Goal: Use online tool/utility: Utilize a website feature to perform a specific function

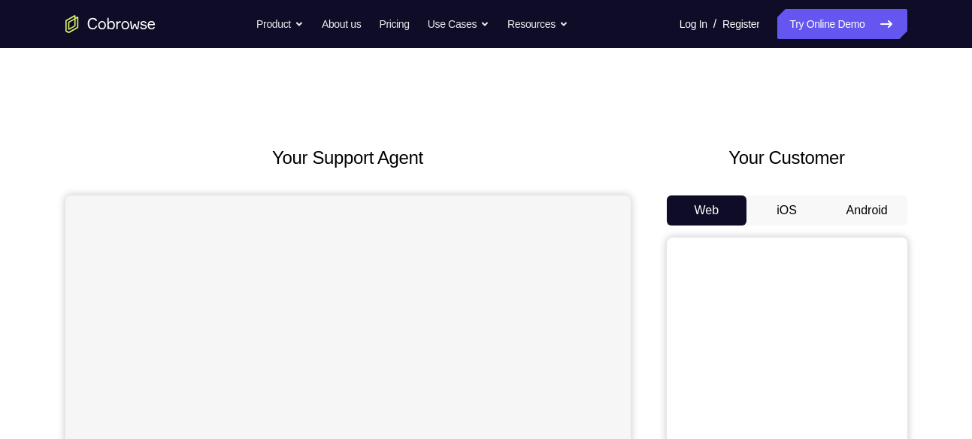
scroll to position [80, 0]
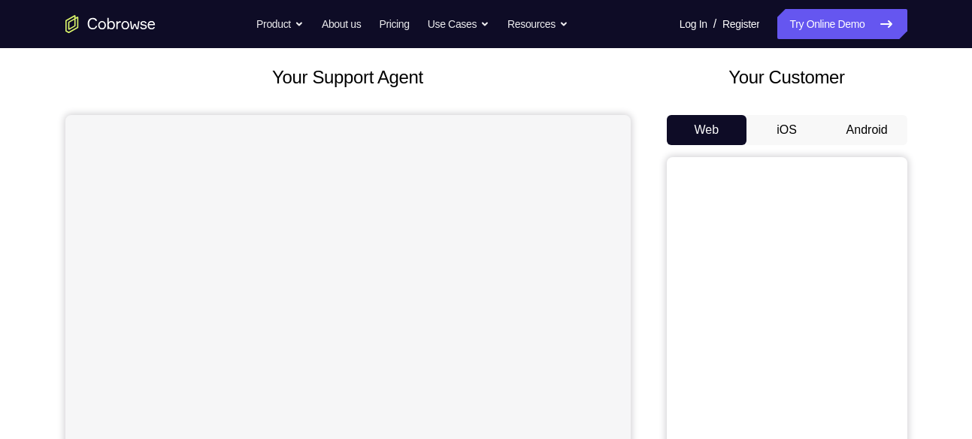
click at [805, 127] on button "iOS" at bounding box center [787, 130] width 80 height 30
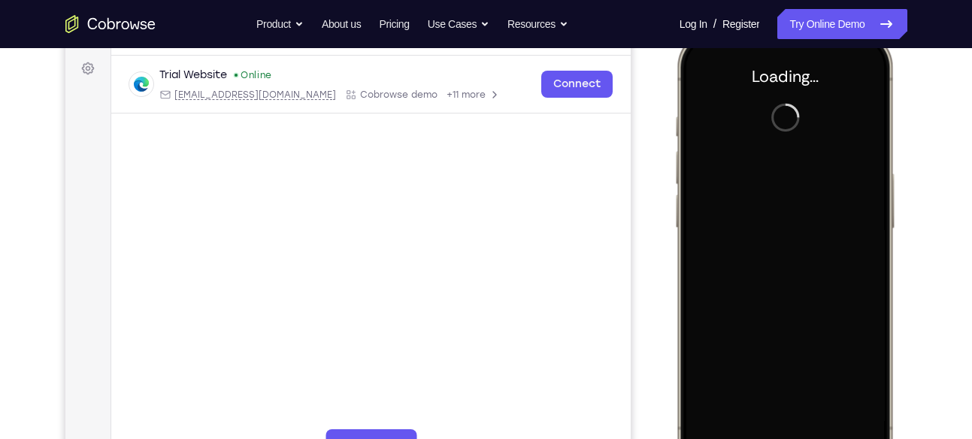
scroll to position [213, 0]
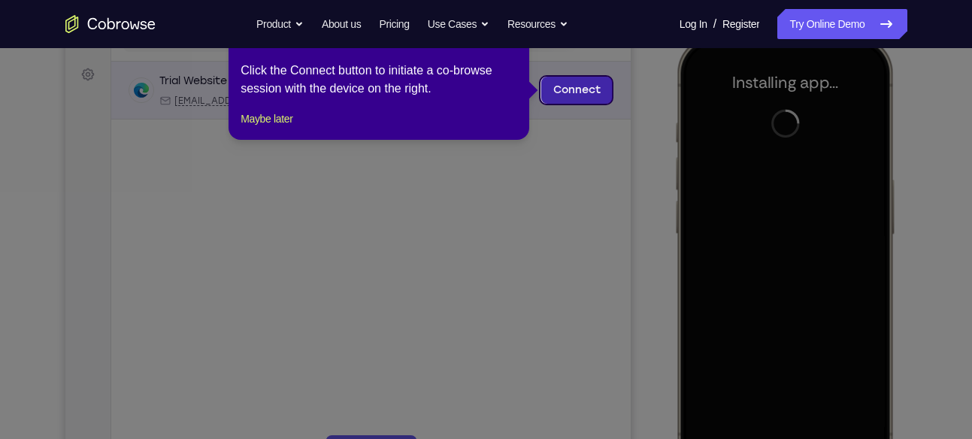
click at [556, 90] on link "Connect" at bounding box center [576, 90] width 71 height 27
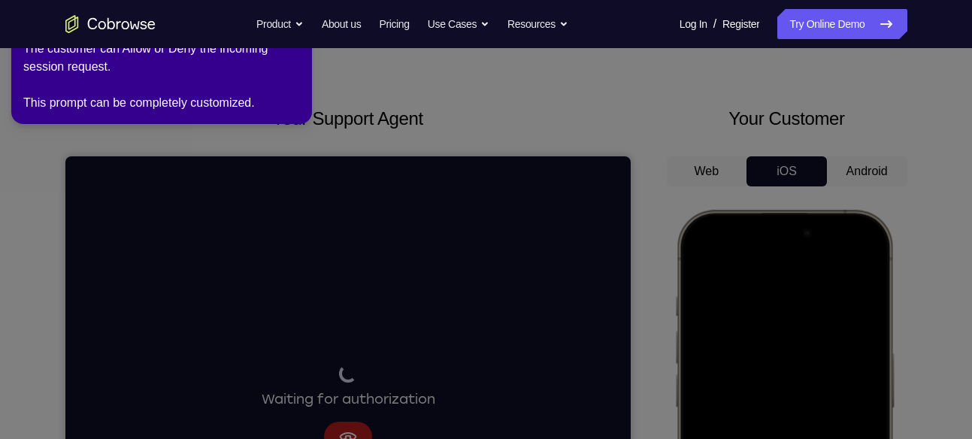
scroll to position [38, 0]
click at [172, 65] on div "The customer can Allow or Deny the incoming session request. This prompt can be…" at bounding box center [161, 75] width 277 height 72
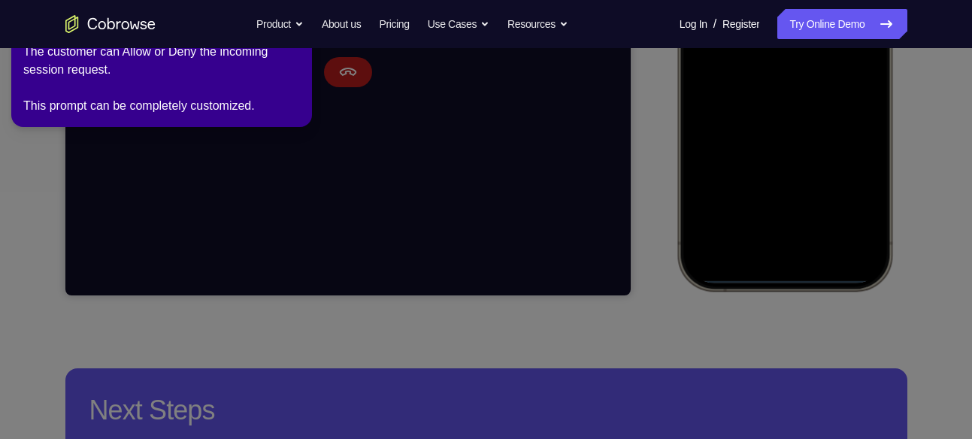
scroll to position [407, 0]
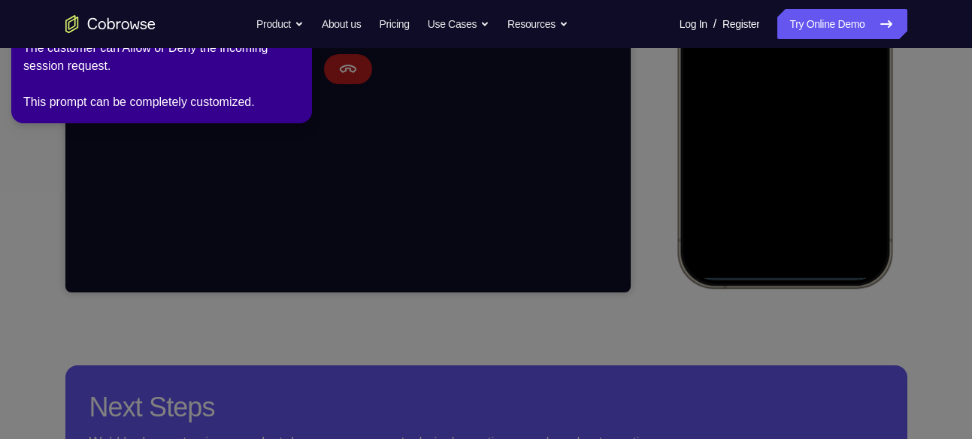
click at [250, 54] on div "The customer can Allow or Deny the incoming session request. This prompt can be…" at bounding box center [161, 75] width 277 height 72
drag, startPoint x: 171, startPoint y: 95, endPoint x: 172, endPoint y: 108, distance: 12.9
click at [172, 108] on div "The customer can Allow or Deny the incoming session request. This prompt can be…" at bounding box center [161, 75] width 277 height 72
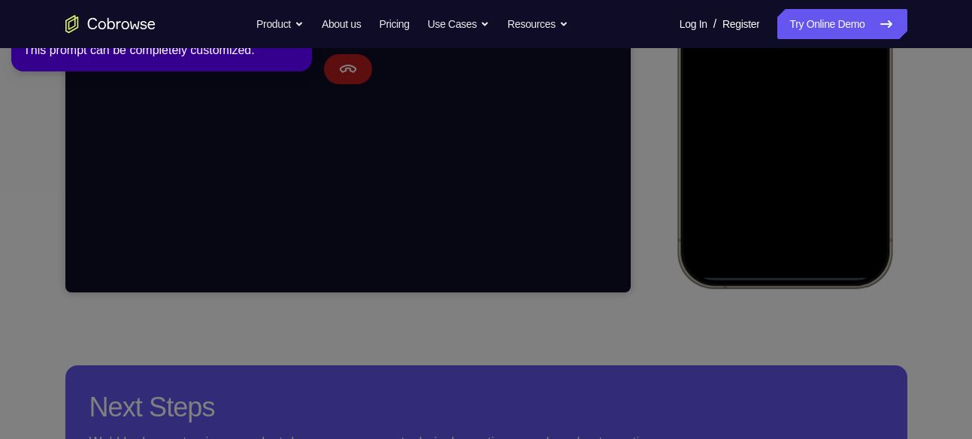
scroll to position [294, 0]
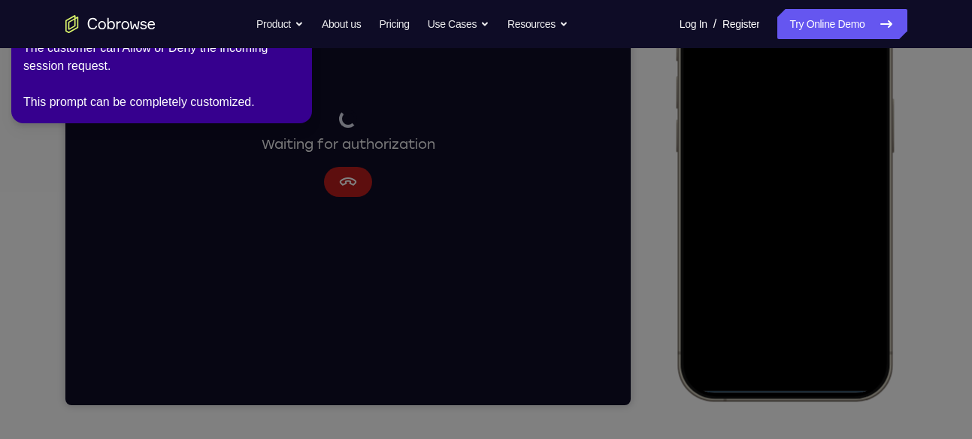
click at [816, 399] on icon at bounding box center [489, 216] width 990 height 445
drag, startPoint x: 814, startPoint y: 387, endPoint x: 815, endPoint y: 216, distance: 171.5
click at [813, 235] on icon at bounding box center [489, 216] width 990 height 445
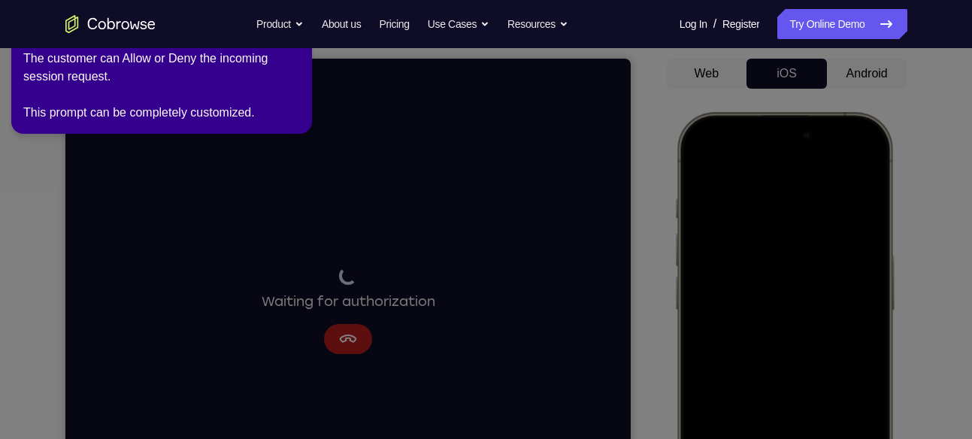
scroll to position [132, 0]
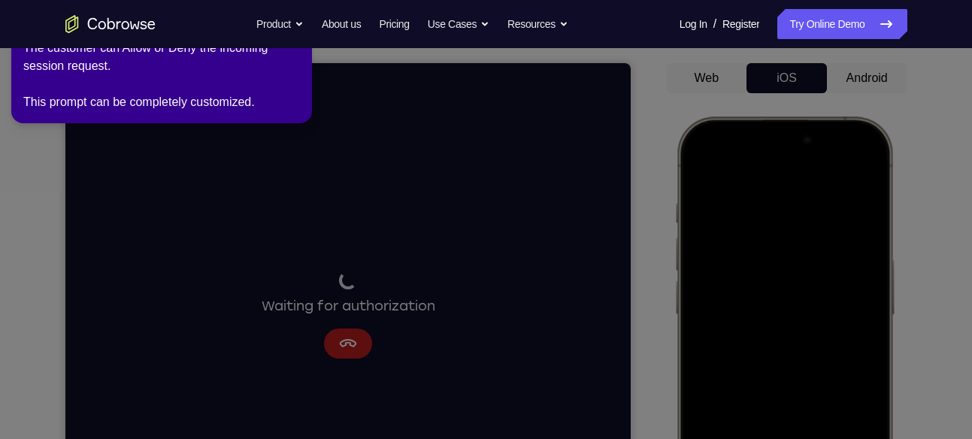
click at [713, 84] on icon at bounding box center [489, 216] width 990 height 445
drag, startPoint x: 713, startPoint y: 84, endPoint x: 678, endPoint y: 121, distance: 50.5
click at [678, 121] on icon at bounding box center [489, 216] width 990 height 445
click at [797, 29] on link "Try Online Demo" at bounding box center [842, 24] width 129 height 30
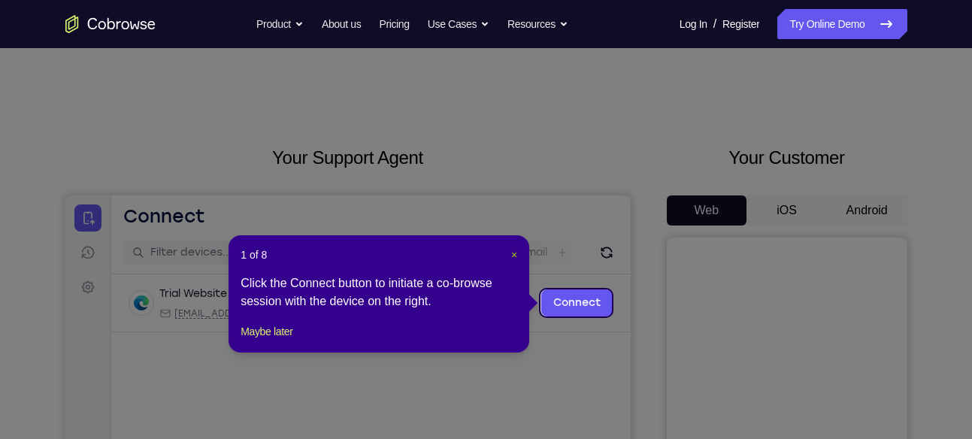
click at [513, 253] on span "×" at bounding box center [514, 255] width 6 height 12
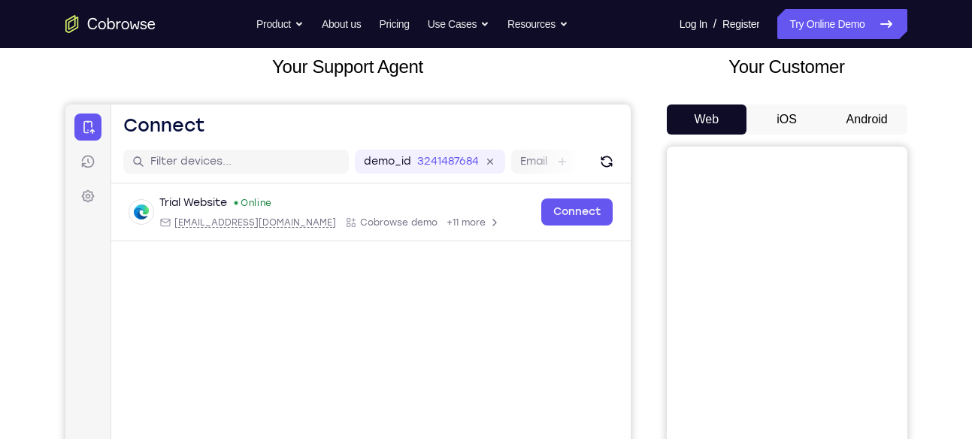
scroll to position [89, 0]
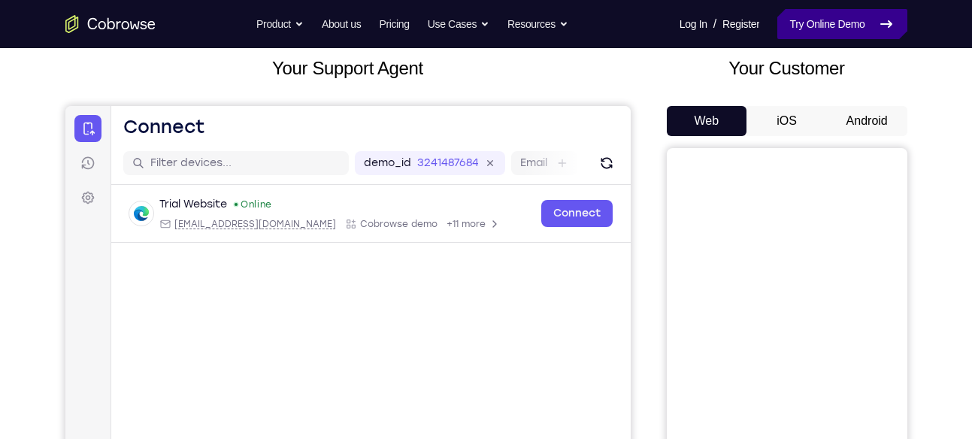
click at [821, 29] on link "Try Online Demo" at bounding box center [842, 24] width 129 height 30
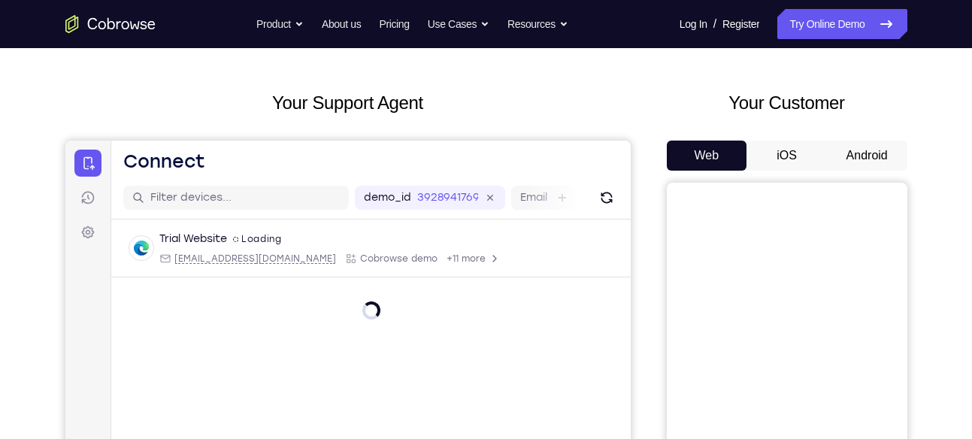
scroll to position [54, 0]
click at [777, 161] on button "iOS" at bounding box center [787, 156] width 80 height 30
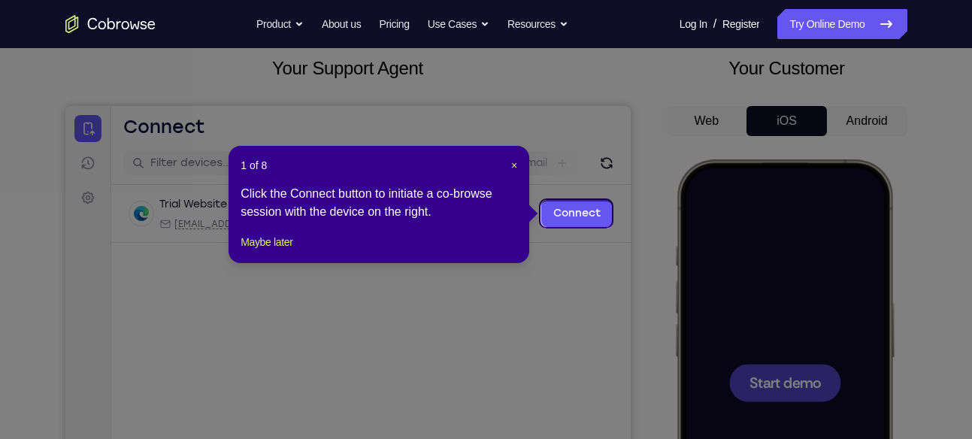
scroll to position [87, 0]
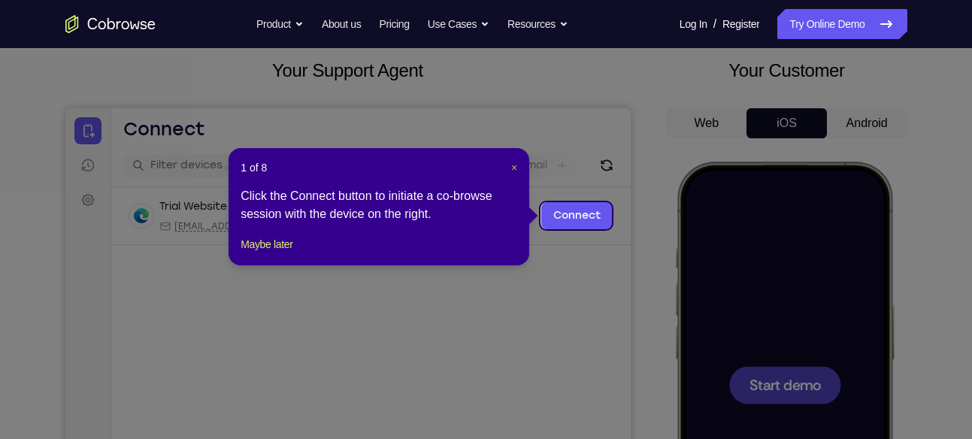
click at [511, 167] on span "×" at bounding box center [514, 168] width 6 height 12
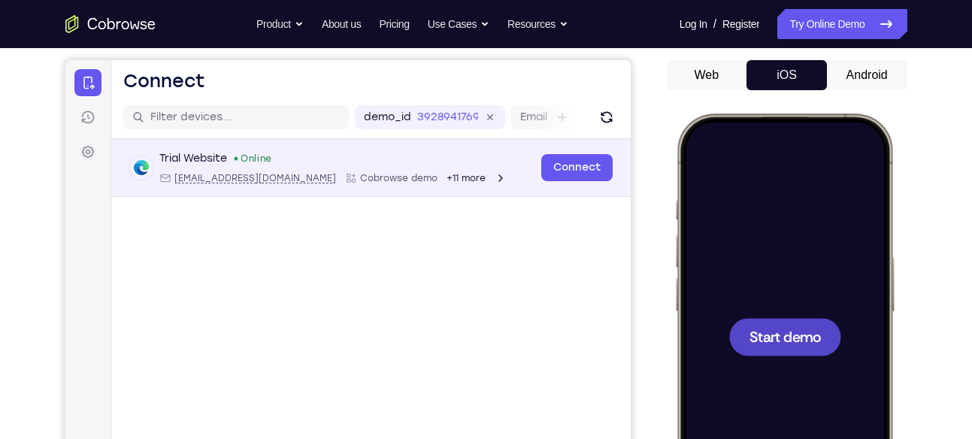
scroll to position [137, 0]
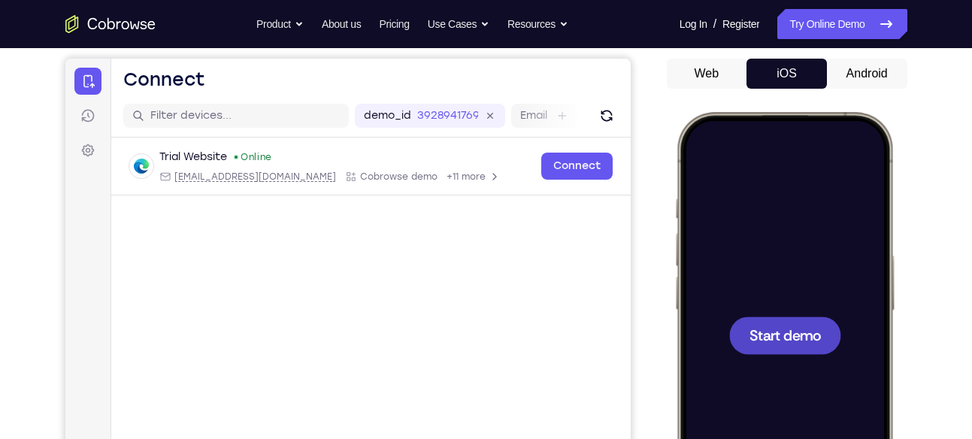
click at [764, 311] on div at bounding box center [784, 334] width 198 height 429
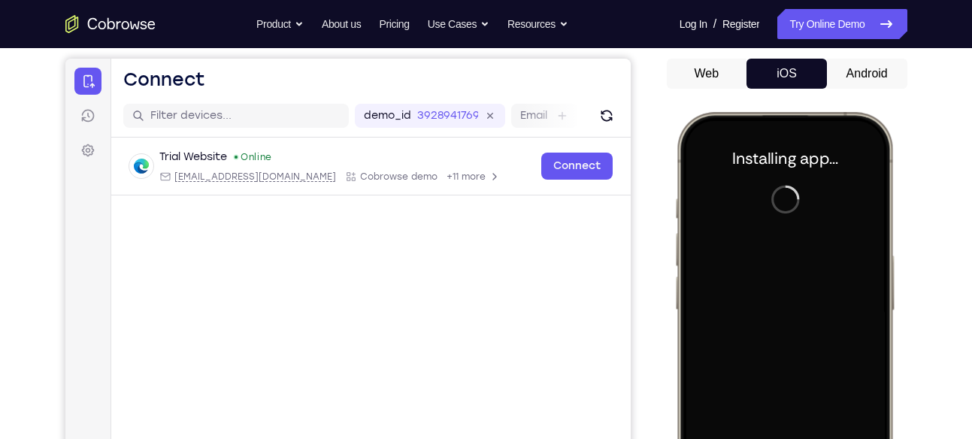
click at [867, 57] on div "Your Customer Web iOS Android" at bounding box center [787, 286] width 241 height 556
click at [861, 65] on button "Android" at bounding box center [867, 74] width 80 height 30
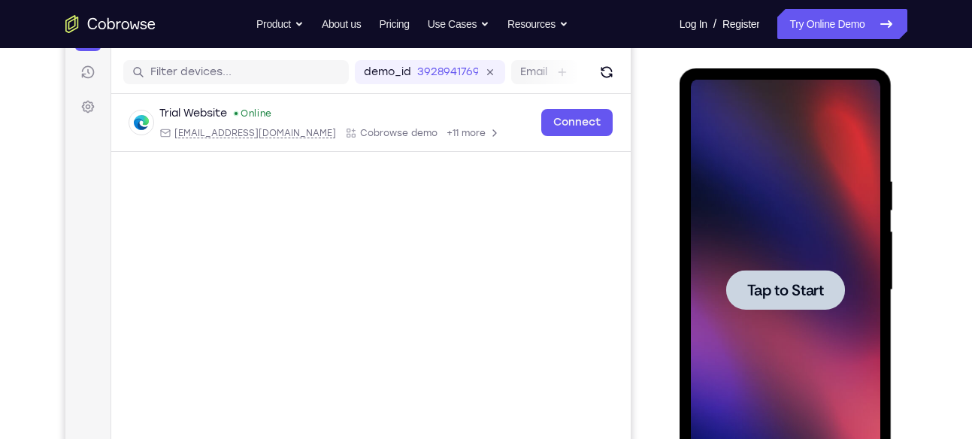
scroll to position [222, 0]
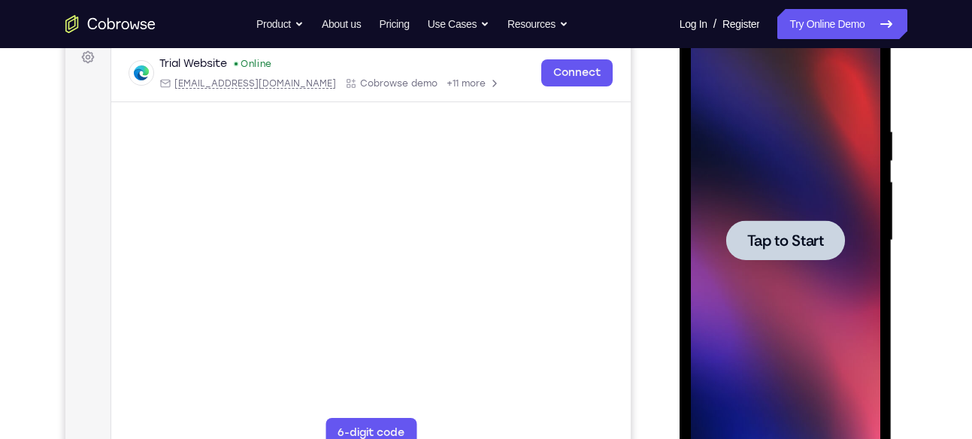
click at [782, 223] on div at bounding box center [785, 240] width 119 height 40
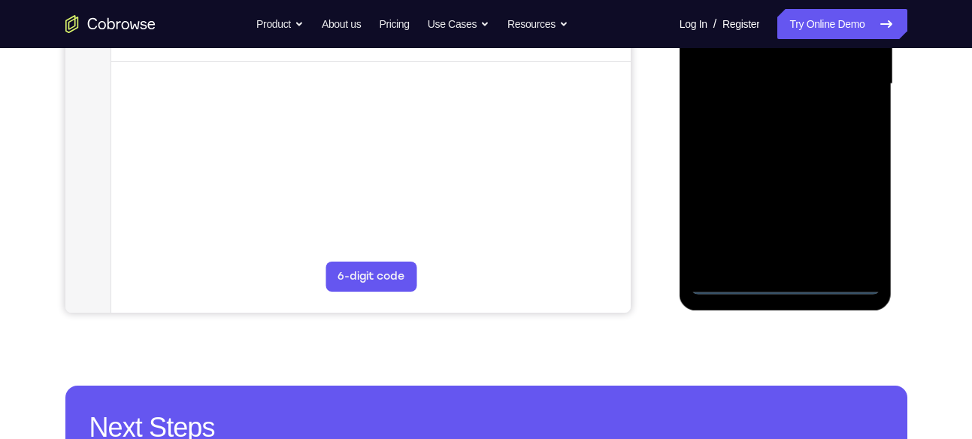
scroll to position [447, 0]
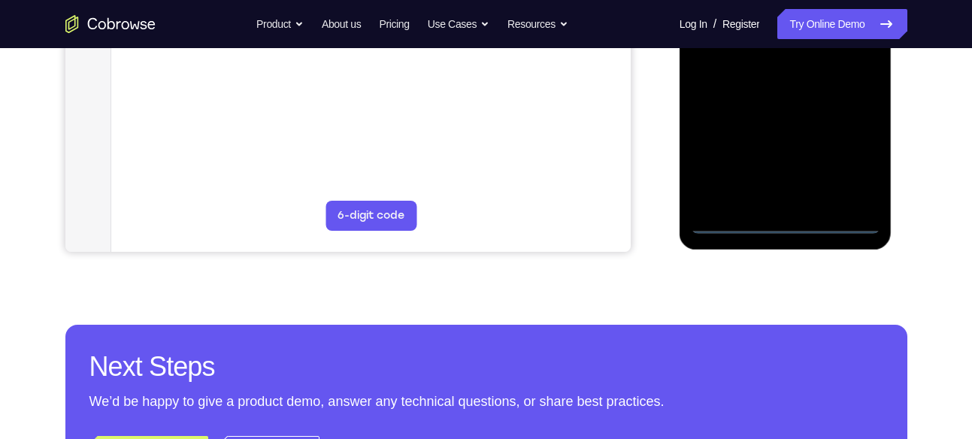
click at [782, 224] on div at bounding box center [785, 23] width 189 height 421
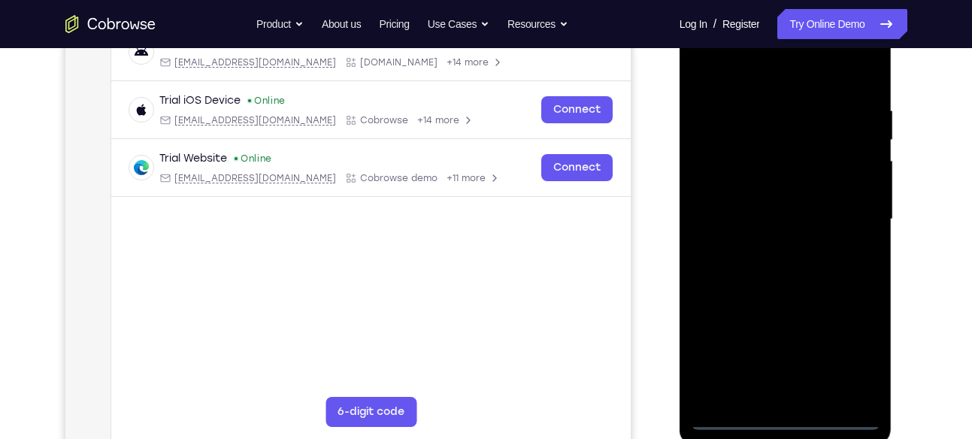
scroll to position [250, 0]
click at [850, 348] on div at bounding box center [785, 220] width 189 height 421
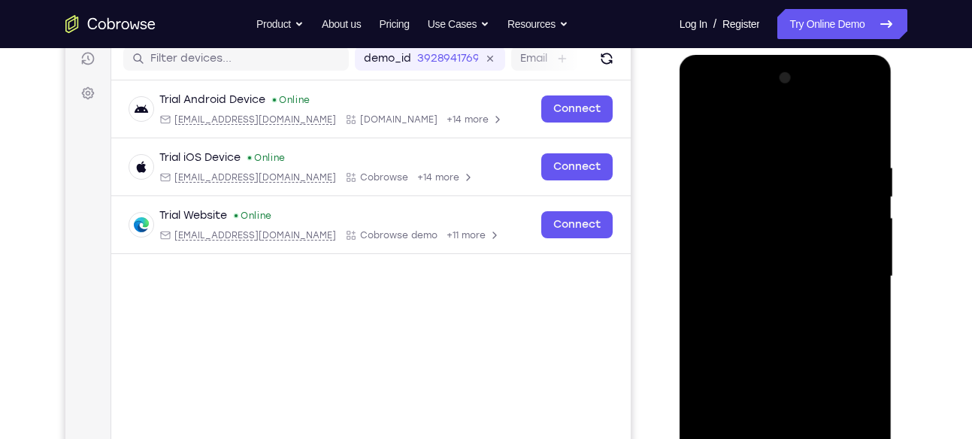
scroll to position [243, 0]
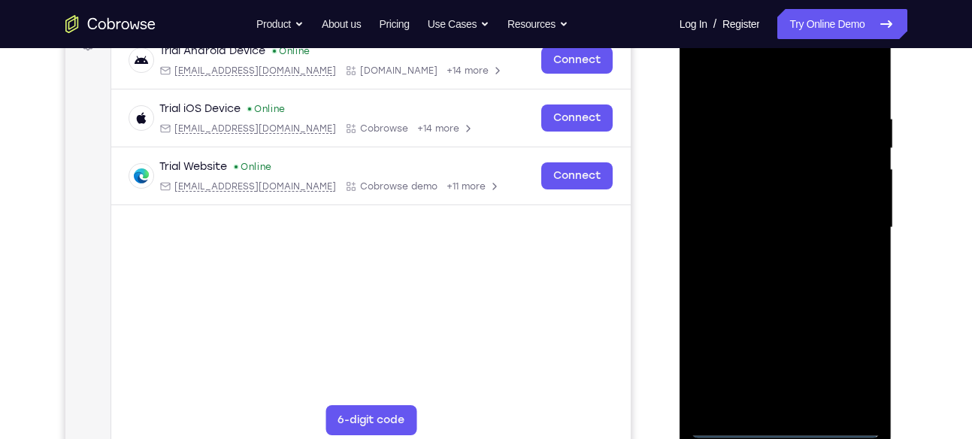
click at [702, 53] on div at bounding box center [785, 227] width 189 height 421
click at [844, 219] on div at bounding box center [785, 227] width 189 height 421
click at [766, 258] on div at bounding box center [785, 227] width 189 height 421
click at [790, 208] on div at bounding box center [785, 227] width 189 height 421
click at [779, 204] on div at bounding box center [785, 227] width 189 height 421
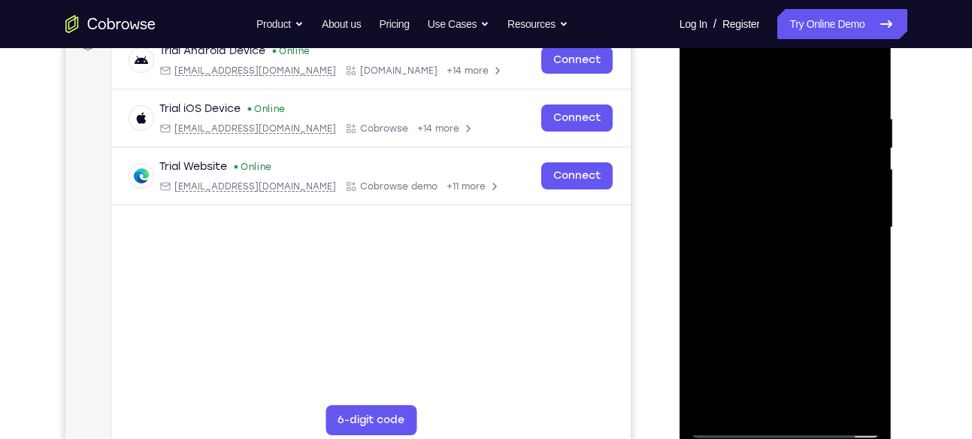
click at [779, 226] on div at bounding box center [785, 227] width 189 height 421
click at [781, 280] on div at bounding box center [785, 227] width 189 height 421
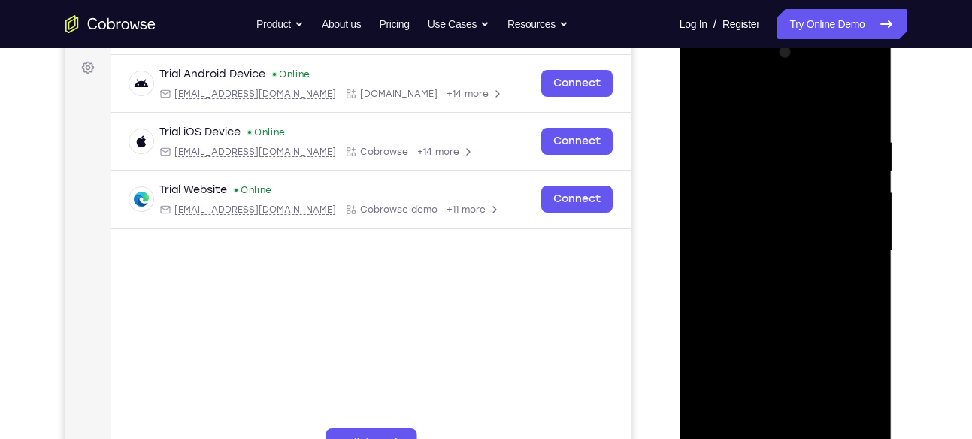
click at [809, 290] on div at bounding box center [785, 251] width 189 height 421
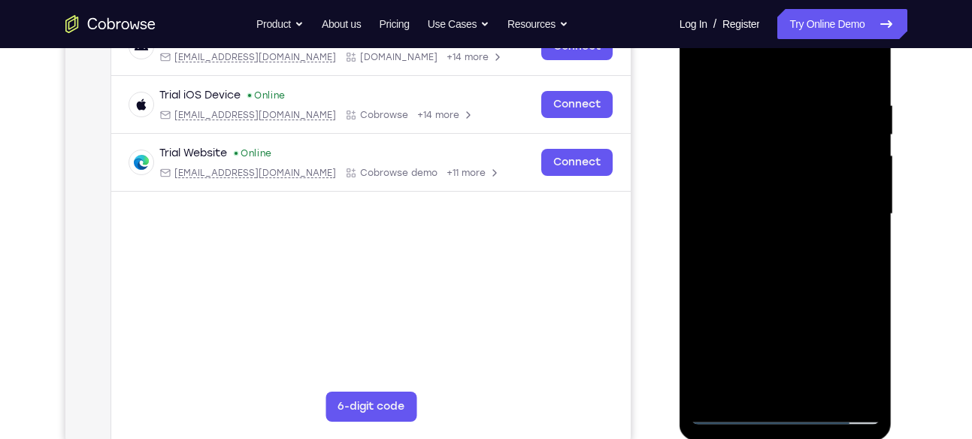
scroll to position [257, 0]
click at [866, 81] on div at bounding box center [785, 213] width 189 height 421
drag, startPoint x: 788, startPoint y: 305, endPoint x: 804, endPoint y: 229, distance: 77.6
click at [804, 229] on div at bounding box center [785, 213] width 189 height 421
click at [848, 308] on div at bounding box center [785, 213] width 189 height 421
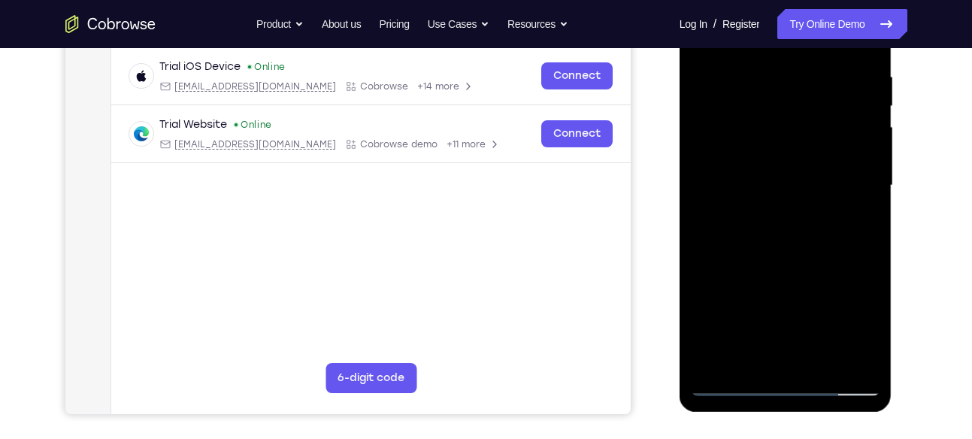
scroll to position [291, 0]
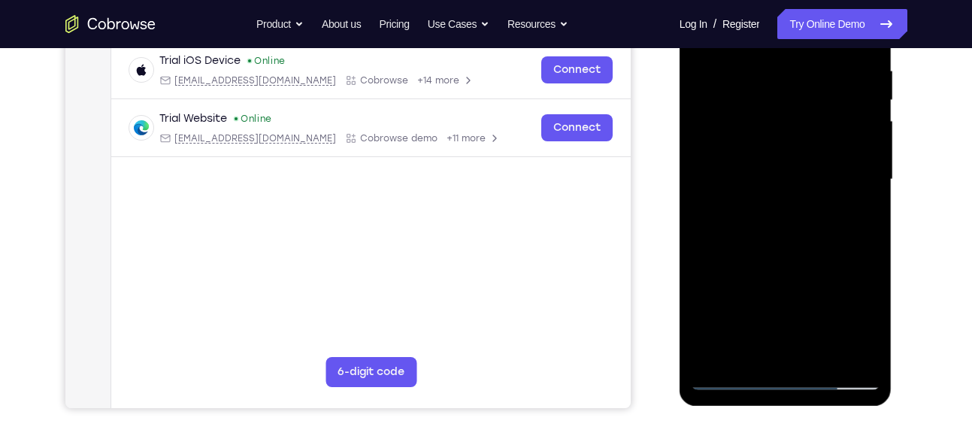
drag, startPoint x: 831, startPoint y: 269, endPoint x: 838, endPoint y: 238, distance: 32.3
click at [838, 238] on div at bounding box center [785, 179] width 189 height 421
drag, startPoint x: 814, startPoint y: 299, endPoint x: 841, endPoint y: 240, distance: 64.9
click at [841, 240] on div at bounding box center [785, 179] width 189 height 421
drag, startPoint x: 801, startPoint y: 312, endPoint x: 847, endPoint y: 246, distance: 80.9
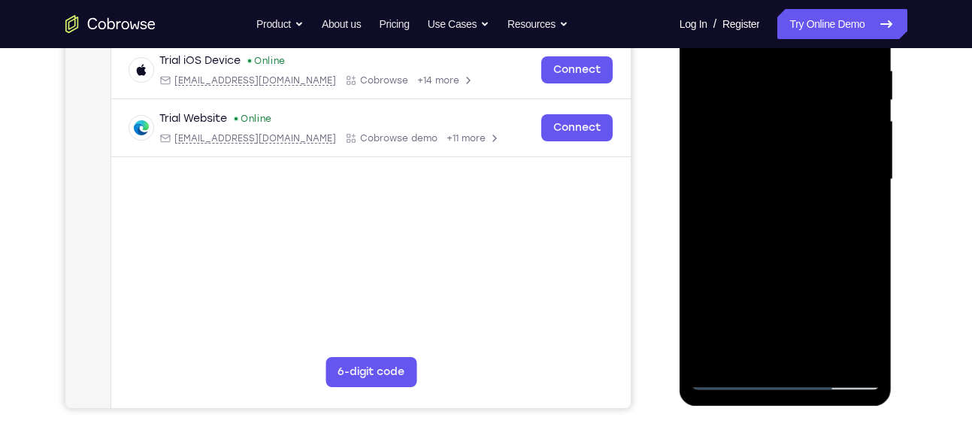
click at [847, 246] on div at bounding box center [785, 179] width 189 height 421
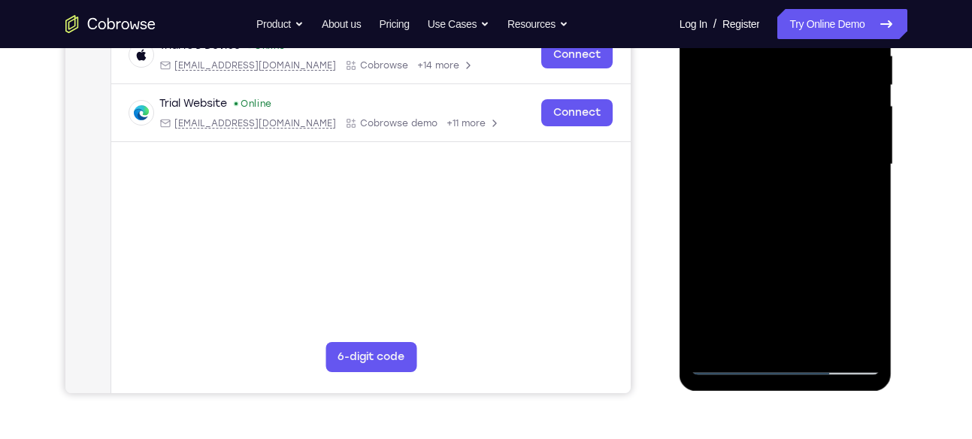
scroll to position [305, 0]
drag, startPoint x: 806, startPoint y: 299, endPoint x: 829, endPoint y: 256, distance: 47.8
click at [829, 256] on div at bounding box center [785, 165] width 189 height 421
drag, startPoint x: 829, startPoint y: 256, endPoint x: 850, endPoint y: 209, distance: 52.2
click at [850, 209] on div at bounding box center [785, 165] width 189 height 421
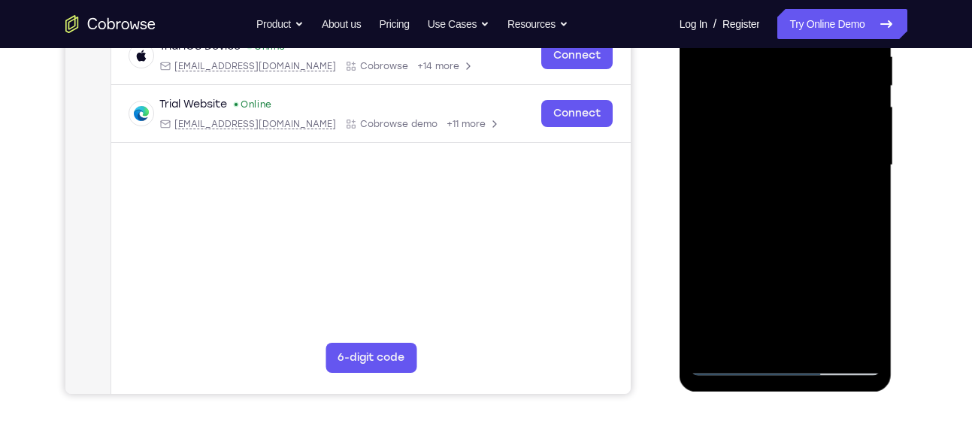
drag, startPoint x: 823, startPoint y: 286, endPoint x: 847, endPoint y: 237, distance: 55.5
click at [847, 237] on div at bounding box center [785, 165] width 189 height 421
drag, startPoint x: 805, startPoint y: 307, endPoint x: 843, endPoint y: 253, distance: 65.9
click at [843, 253] on div at bounding box center [785, 165] width 189 height 421
drag, startPoint x: 797, startPoint y: 313, endPoint x: 850, endPoint y: 210, distance: 115.7
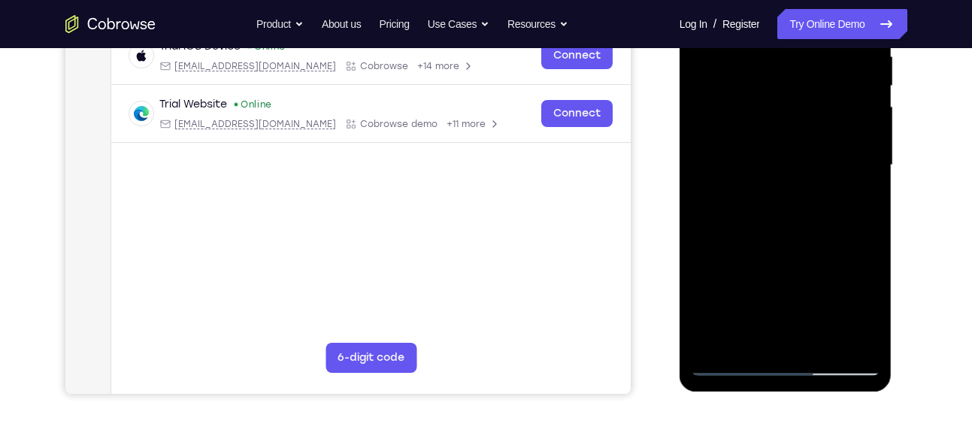
click at [850, 210] on div at bounding box center [785, 165] width 189 height 421
click at [828, 337] on div at bounding box center [785, 165] width 189 height 421
click at [788, 240] on div at bounding box center [785, 165] width 189 height 421
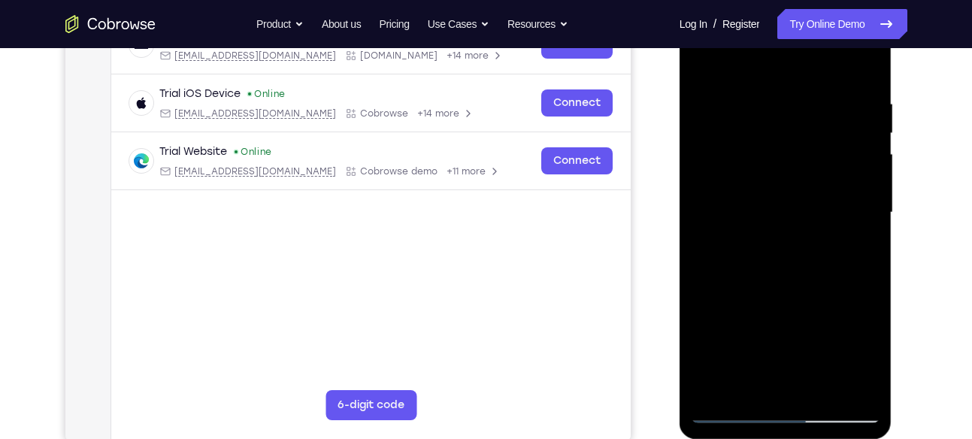
scroll to position [245, 0]
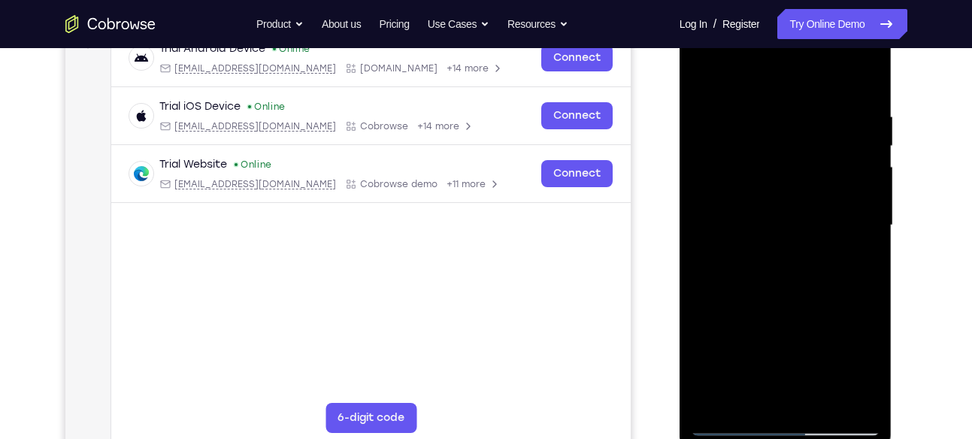
click at [847, 188] on div at bounding box center [785, 225] width 189 height 421
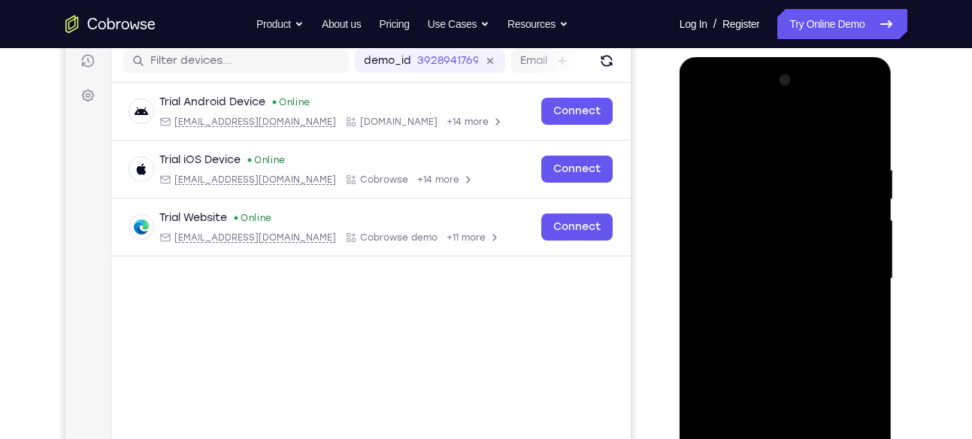
click at [705, 124] on div at bounding box center [785, 278] width 189 height 421
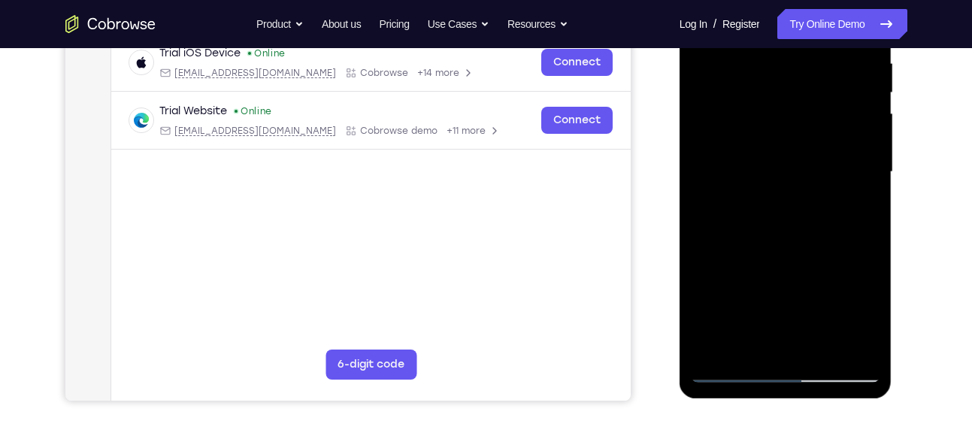
scroll to position [301, 0]
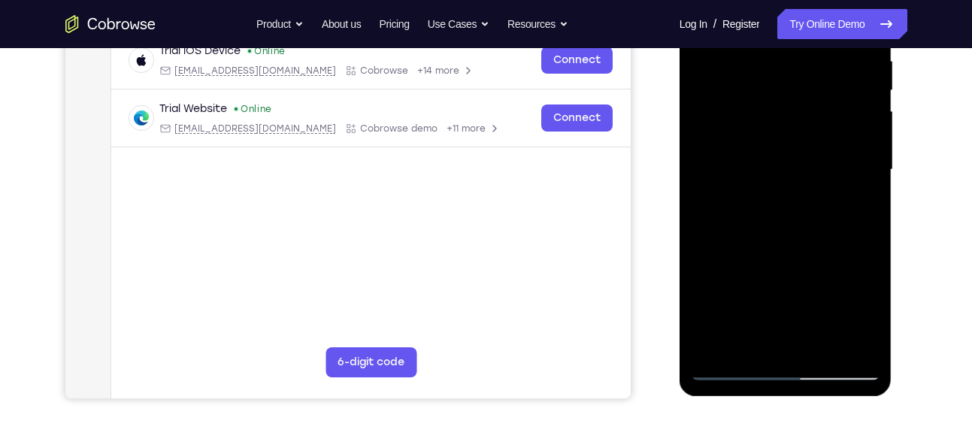
click at [856, 345] on div at bounding box center [785, 169] width 189 height 421
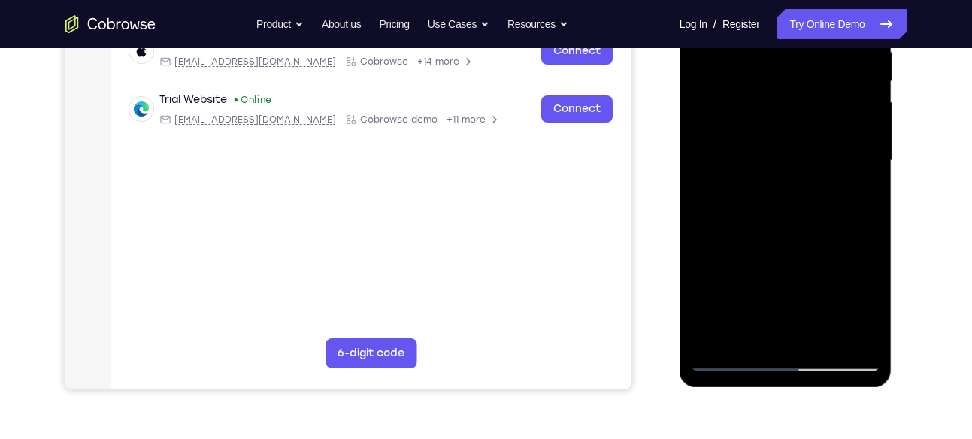
scroll to position [309, 0]
drag, startPoint x: 806, startPoint y: 253, endPoint x: 817, endPoint y: 221, distance: 33.5
click at [817, 221] on div at bounding box center [785, 161] width 189 height 421
click at [729, 271] on div at bounding box center [785, 161] width 189 height 421
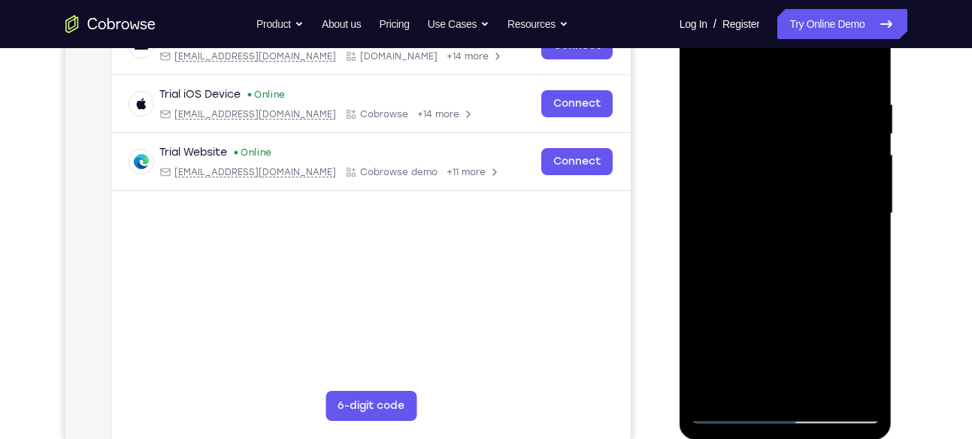
scroll to position [237, 0]
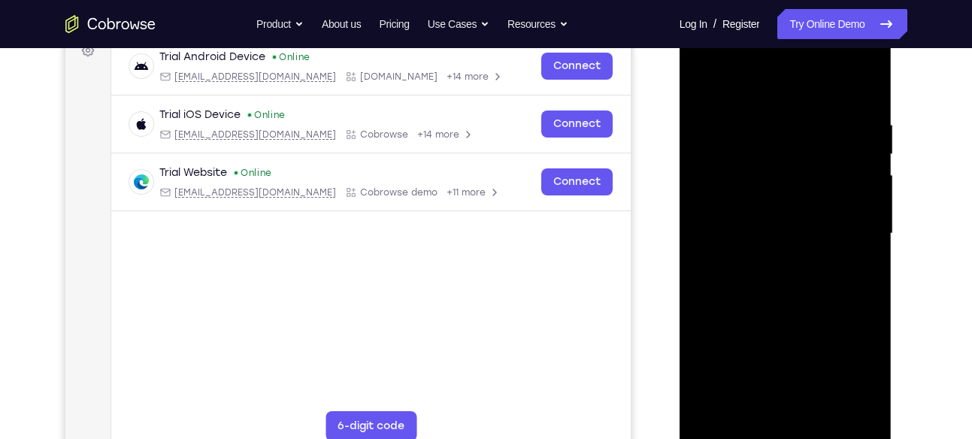
click at [871, 174] on div at bounding box center [785, 233] width 189 height 421
drag, startPoint x: 859, startPoint y: 198, endPoint x: 704, endPoint y: 209, distance: 156.1
click at [704, 209] on div at bounding box center [785, 233] width 189 height 421
drag, startPoint x: 741, startPoint y: 226, endPoint x: 891, endPoint y: 229, distance: 150.4
click at [891, 229] on div at bounding box center [786, 236] width 213 height 448
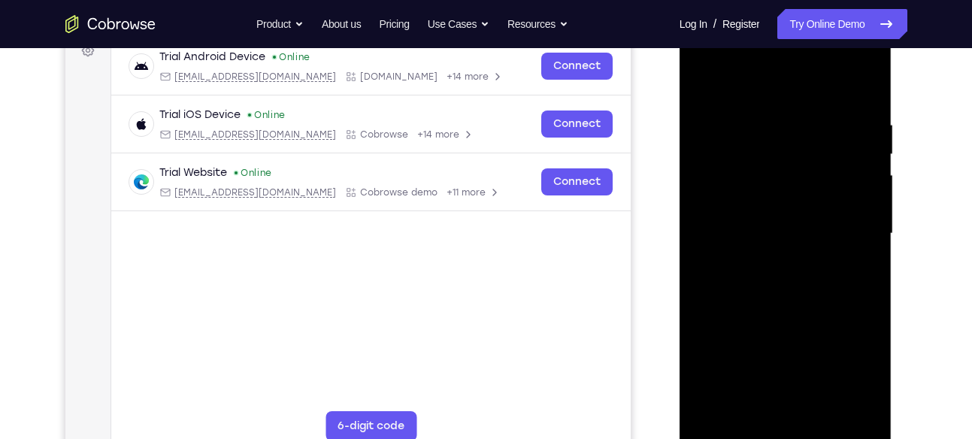
drag, startPoint x: 861, startPoint y: 226, endPoint x: 737, endPoint y: 229, distance: 124.1
click at [737, 229] on div at bounding box center [785, 233] width 189 height 421
drag, startPoint x: 851, startPoint y: 247, endPoint x: 662, endPoint y: 229, distance: 190.4
click at [680, 229] on html "Online web based iOS Simulators and Android Emulators. Run iPhone, iPad, Mobile…" at bounding box center [787, 237] width 214 height 451
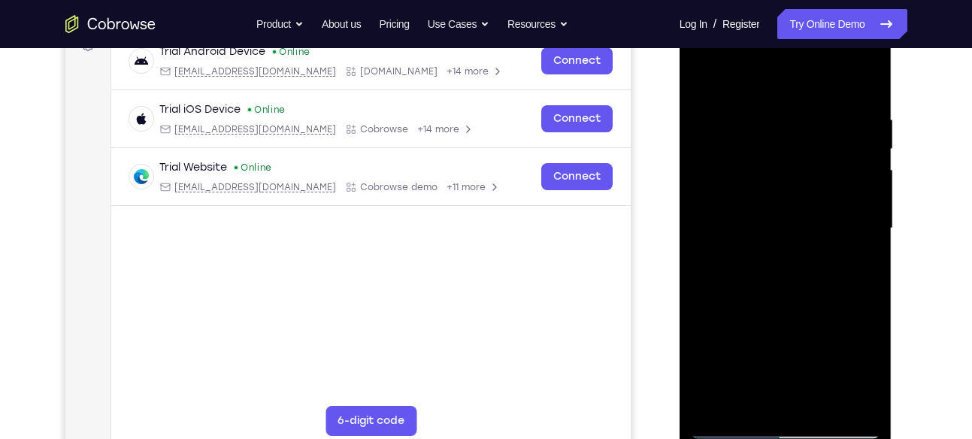
scroll to position [204, 0]
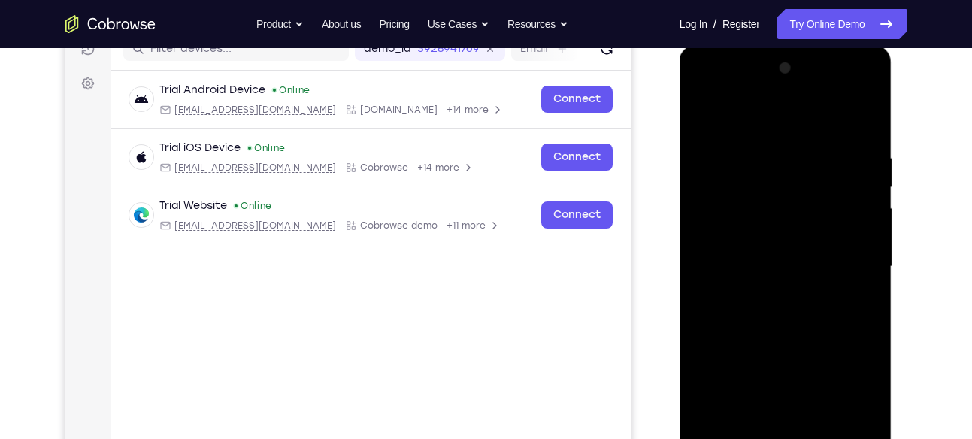
click at [703, 114] on div at bounding box center [785, 266] width 189 height 421
drag, startPoint x: 802, startPoint y: 297, endPoint x: 819, endPoint y: 204, distance: 94.7
click at [819, 204] on div at bounding box center [785, 266] width 189 height 421
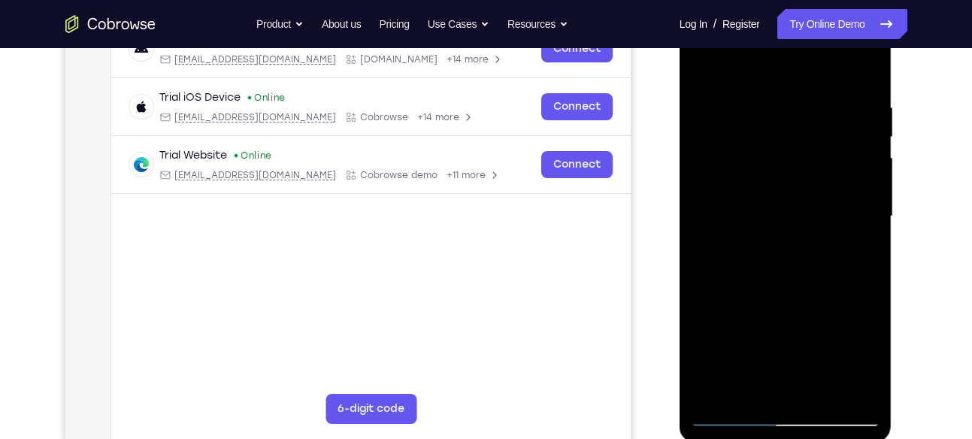
scroll to position [262, 0]
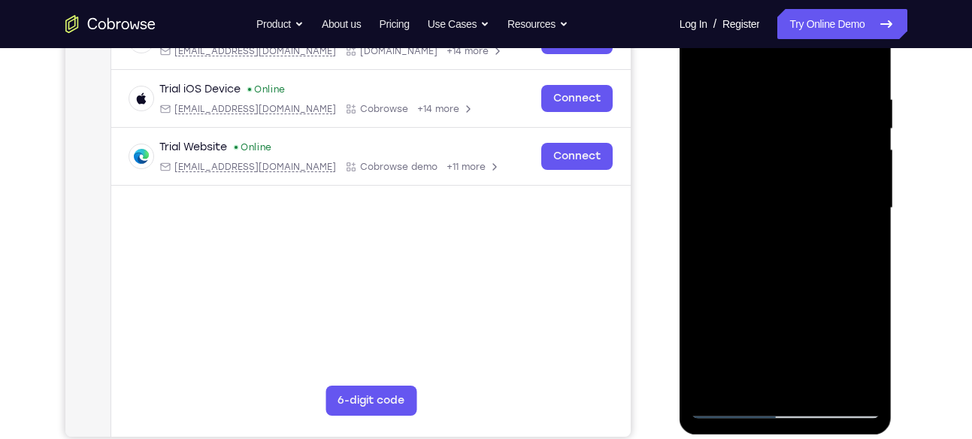
click at [726, 261] on div at bounding box center [785, 208] width 189 height 421
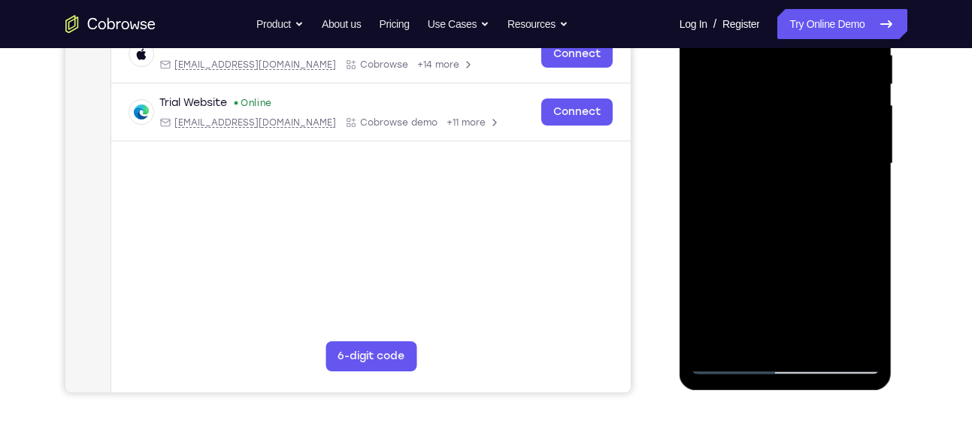
scroll to position [320, 0]
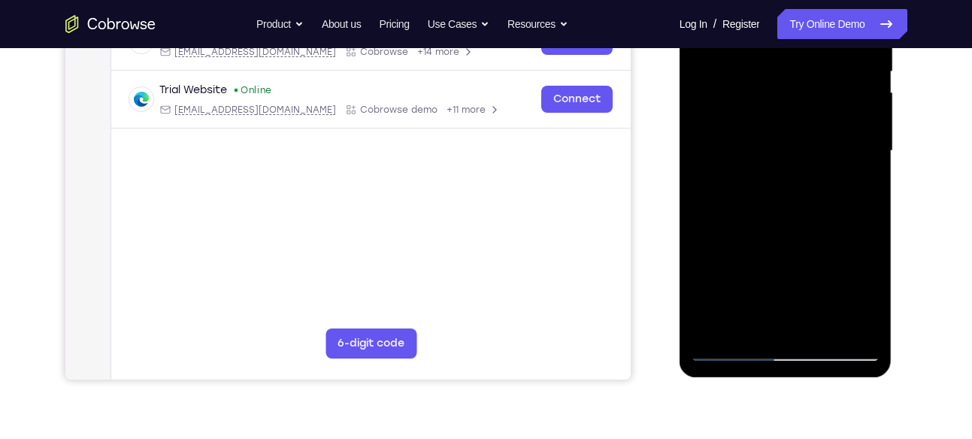
click at [750, 296] on div at bounding box center [785, 151] width 189 height 421
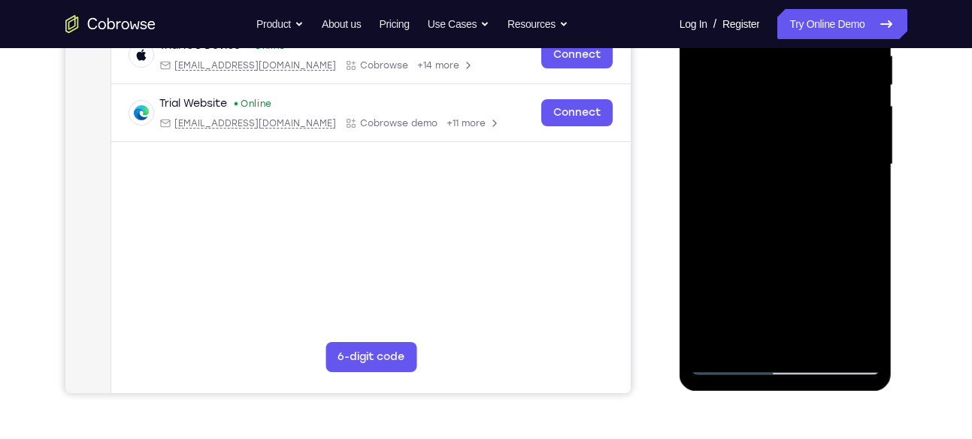
scroll to position [303, 0]
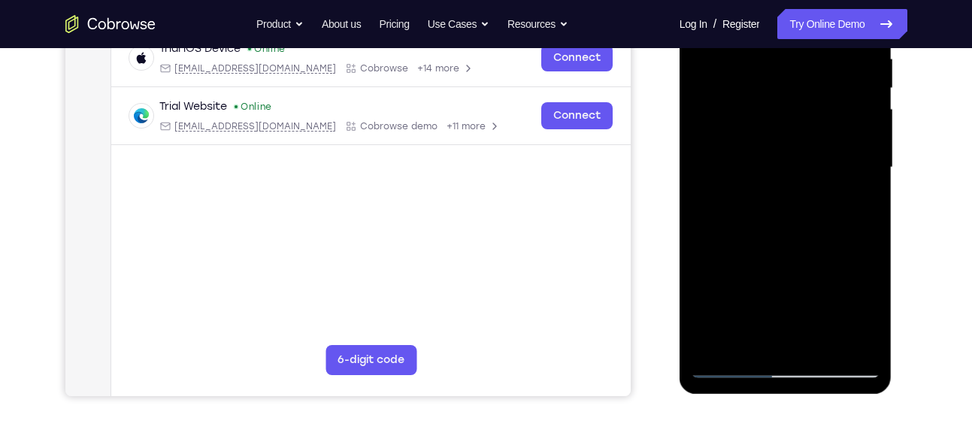
drag, startPoint x: 797, startPoint y: 124, endPoint x: 796, endPoint y: 239, distance: 115.1
click at [796, 239] on div at bounding box center [785, 167] width 189 height 421
drag, startPoint x: 796, startPoint y: 131, endPoint x: 795, endPoint y: 253, distance: 122.6
click at [795, 253] on div at bounding box center [785, 167] width 189 height 421
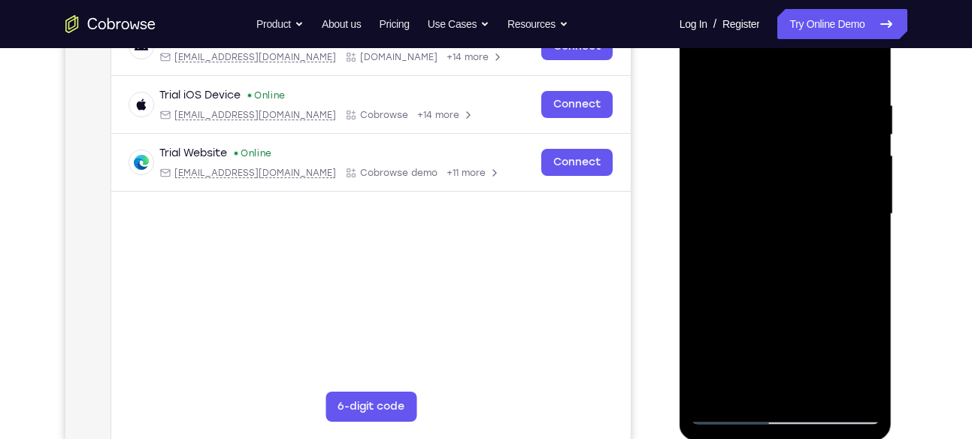
scroll to position [257, 0]
drag, startPoint x: 795, startPoint y: 299, endPoint x: 828, endPoint y: 163, distance: 140.1
drag, startPoint x: 148, startPoint y: 171, endPoint x: 646, endPoint y: 189, distance: 498.1
click at [646, 189] on div "Your Support Agent Your Customer Web iOS Android" at bounding box center [486, 165] width 842 height 556
click at [742, 226] on div at bounding box center [785, 213] width 189 height 421
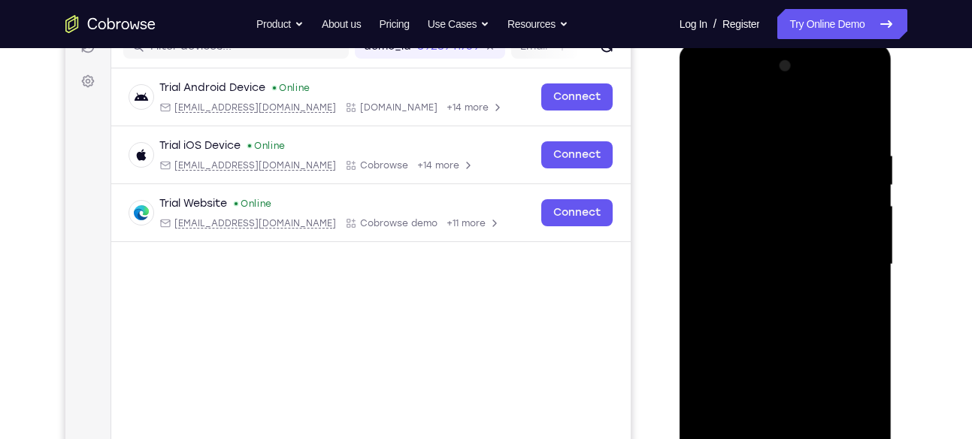
scroll to position [204, 0]
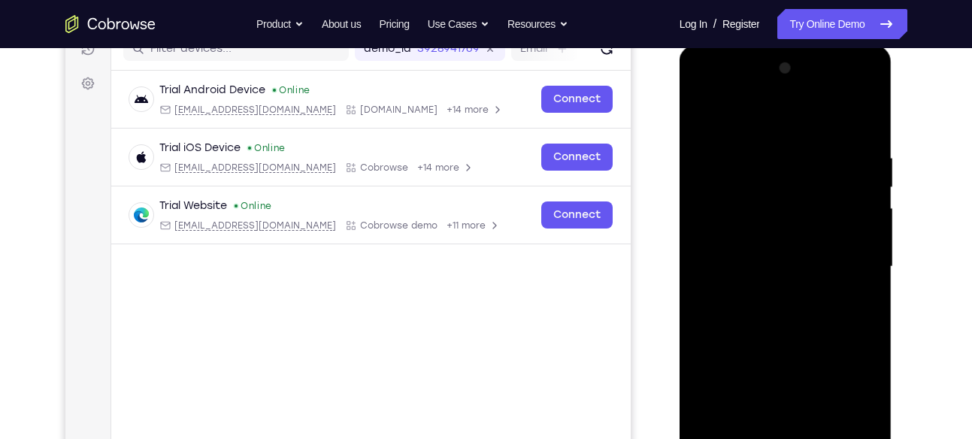
drag, startPoint x: 819, startPoint y: 160, endPoint x: 809, endPoint y: 268, distance: 108.7
click at [809, 268] on div at bounding box center [785, 266] width 189 height 421
click at [702, 110] on div at bounding box center [785, 266] width 189 height 421
click at [705, 111] on div at bounding box center [785, 266] width 189 height 421
click at [703, 114] on div at bounding box center [785, 266] width 189 height 421
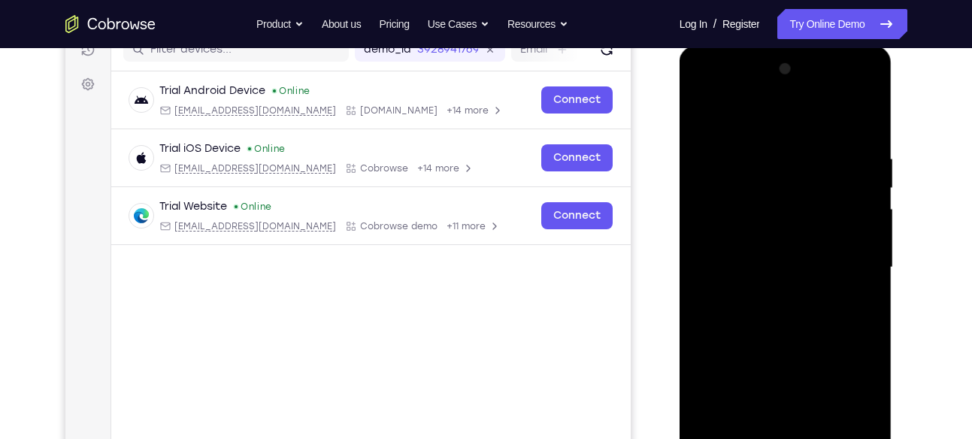
scroll to position [199, 0]
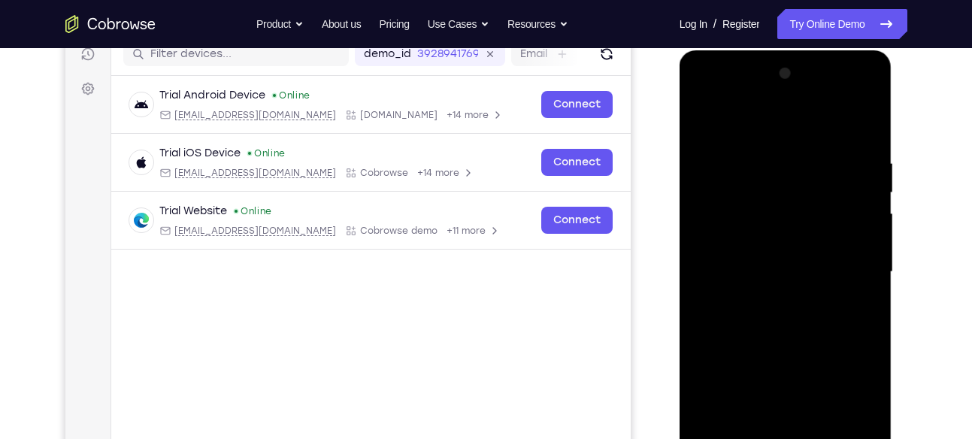
click at [872, 116] on div at bounding box center [785, 272] width 189 height 421
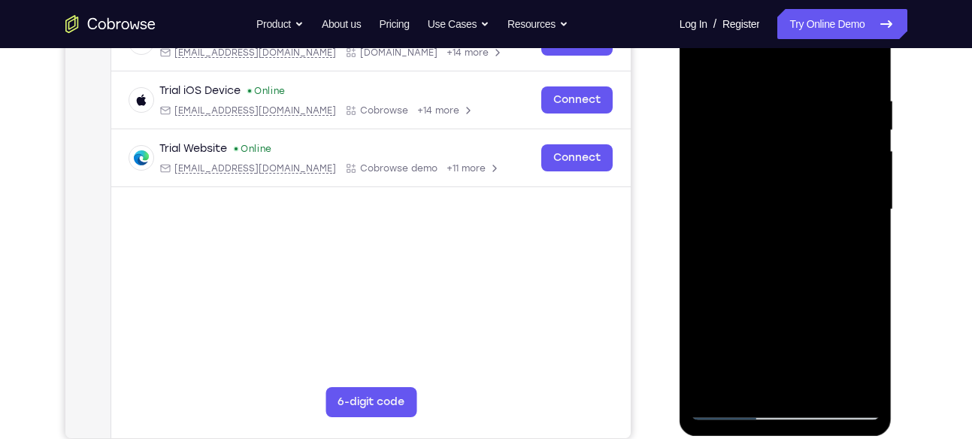
scroll to position [262, 0]
drag, startPoint x: 773, startPoint y: 297, endPoint x: 802, endPoint y: 193, distance: 108.6
click at [802, 193] on div at bounding box center [785, 208] width 189 height 421
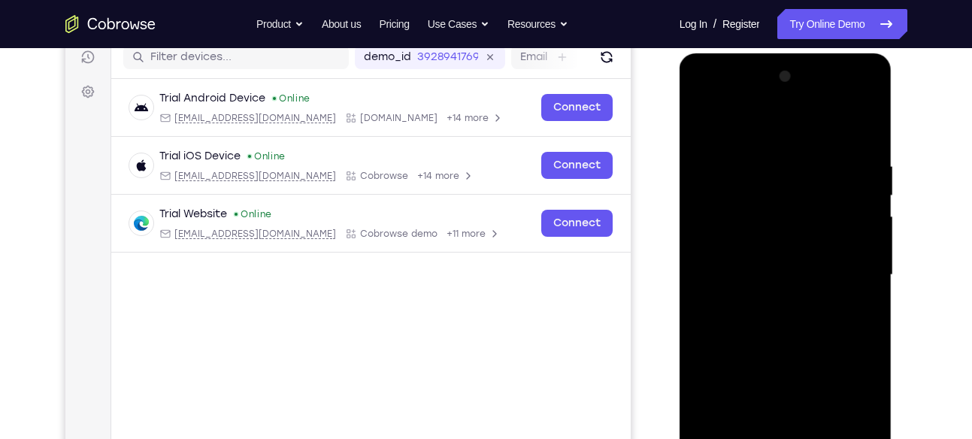
scroll to position [195, 0]
click at [708, 120] on div at bounding box center [785, 275] width 189 height 421
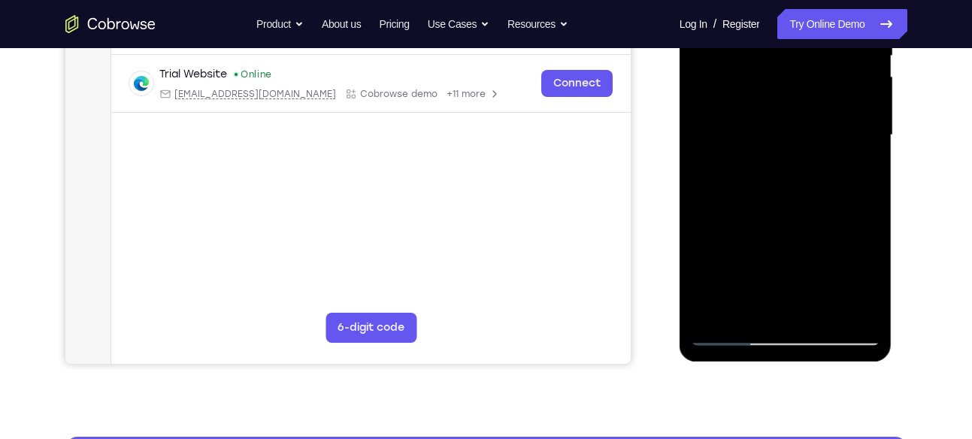
scroll to position [334, 0]
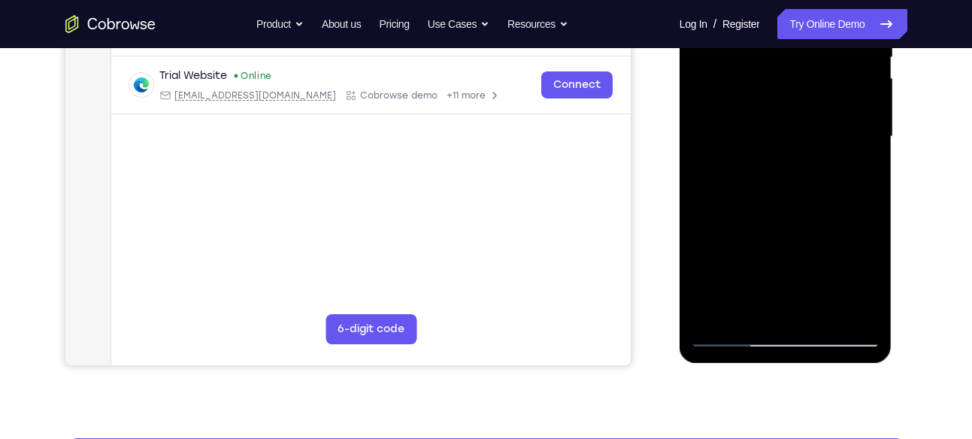
drag, startPoint x: 831, startPoint y: 262, endPoint x: 870, endPoint y: 141, distance: 126.5
click at [870, 141] on div at bounding box center [785, 136] width 189 height 421
drag, startPoint x: 811, startPoint y: 239, endPoint x: 864, endPoint y: 47, distance: 198.8
click at [864, 47] on div at bounding box center [785, 136] width 189 height 421
drag, startPoint x: 765, startPoint y: 208, endPoint x: 823, endPoint y: 73, distance: 146.5
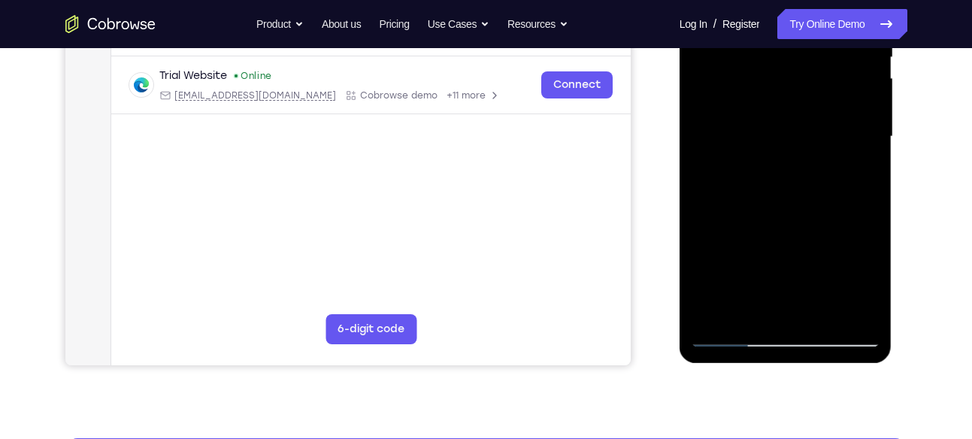
click at [820, 79] on div at bounding box center [785, 136] width 189 height 421
drag, startPoint x: 808, startPoint y: 112, endPoint x: 794, endPoint y: 201, distance: 89.9
click at [794, 201] on div at bounding box center [785, 136] width 189 height 421
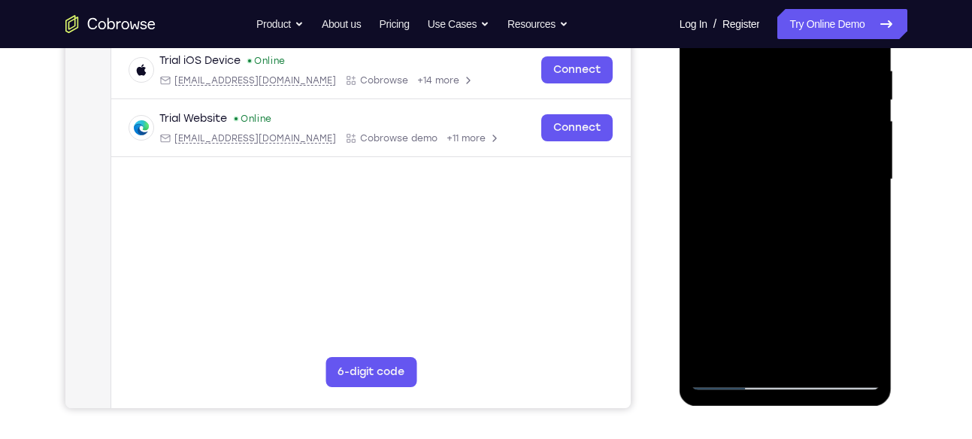
scroll to position [289, 0]
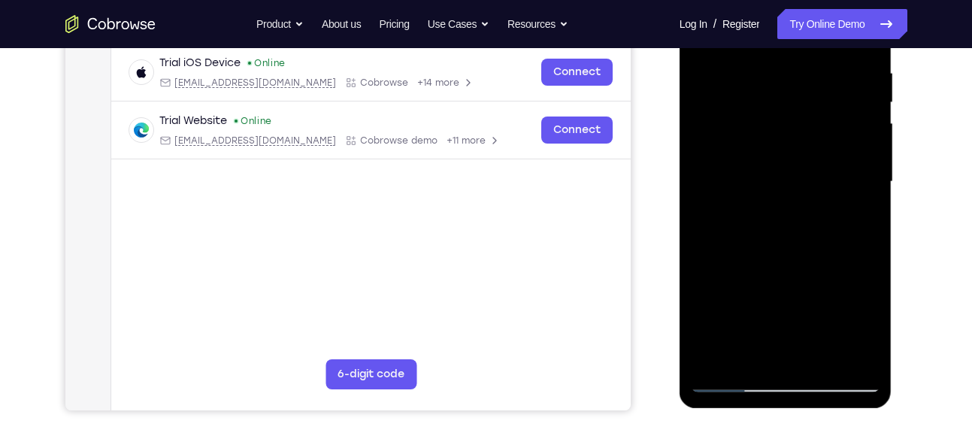
click at [866, 162] on div at bounding box center [785, 181] width 189 height 421
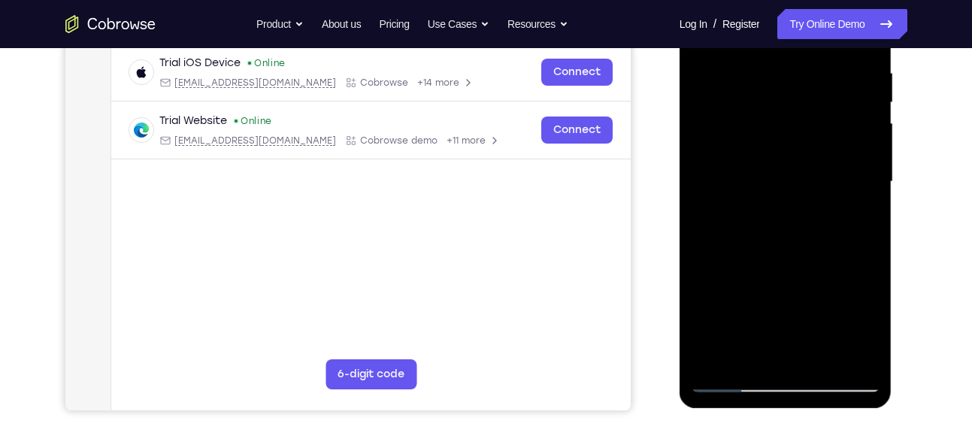
click at [866, 162] on div at bounding box center [785, 181] width 189 height 421
drag, startPoint x: 805, startPoint y: 277, endPoint x: 845, endPoint y: 143, distance: 140.6
click at [845, 143] on div at bounding box center [785, 181] width 189 height 421
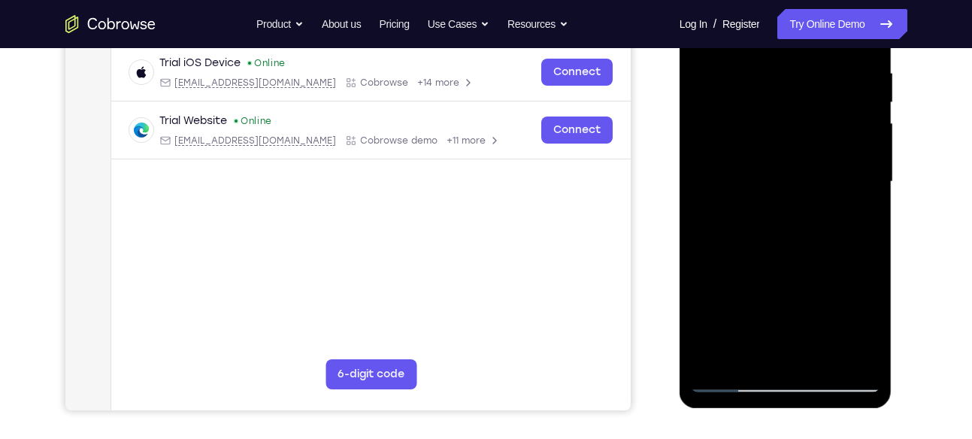
drag, startPoint x: 813, startPoint y: 278, endPoint x: 843, endPoint y: 196, distance: 87.3
click at [843, 196] on div at bounding box center [785, 181] width 189 height 421
drag, startPoint x: 799, startPoint y: 289, endPoint x: 814, endPoint y: 266, distance: 27.1
click at [814, 266] on div at bounding box center [785, 181] width 189 height 421
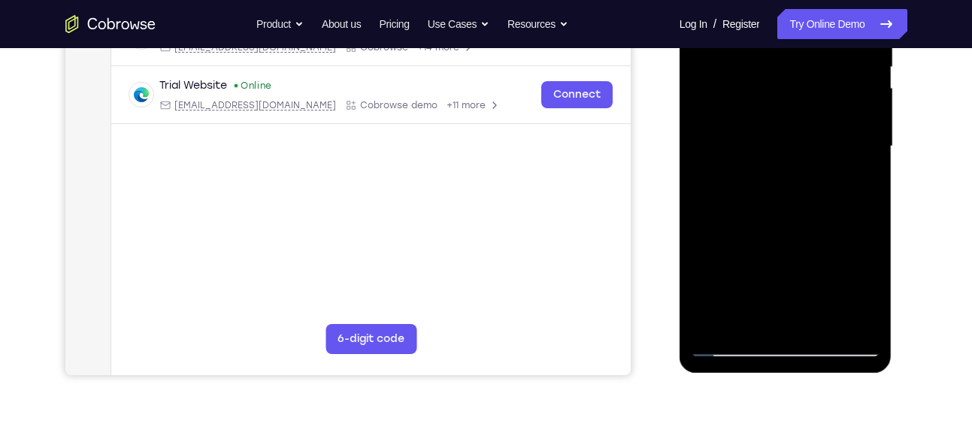
scroll to position [307, 0]
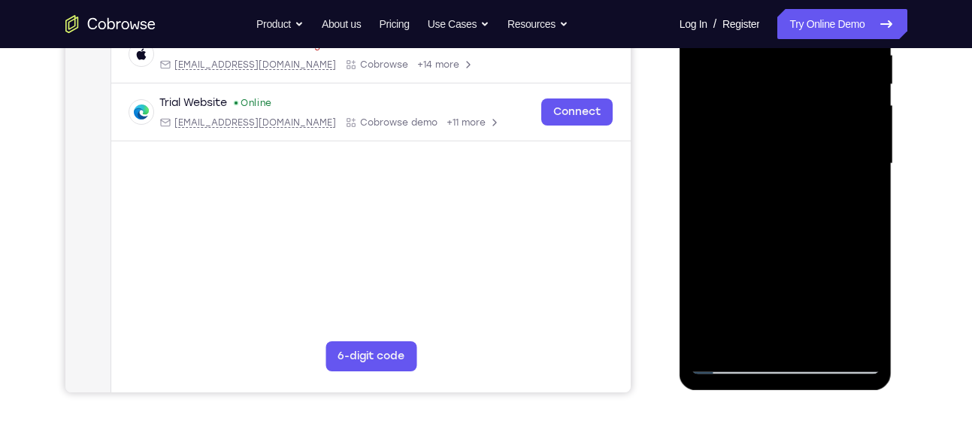
drag, startPoint x: 820, startPoint y: 253, endPoint x: 828, endPoint y: 169, distance: 83.8
click at [828, 169] on div at bounding box center [785, 163] width 189 height 421
drag, startPoint x: 816, startPoint y: 305, endPoint x: 852, endPoint y: 167, distance: 143.0
click at [852, 167] on div at bounding box center [785, 163] width 189 height 421
drag, startPoint x: 817, startPoint y: 285, endPoint x: 853, endPoint y: 138, distance: 151.7
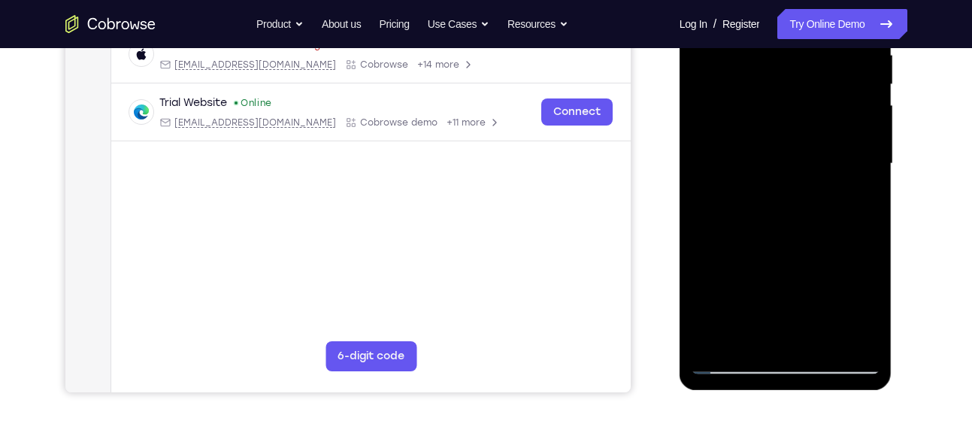
click at [853, 138] on div at bounding box center [785, 163] width 189 height 421
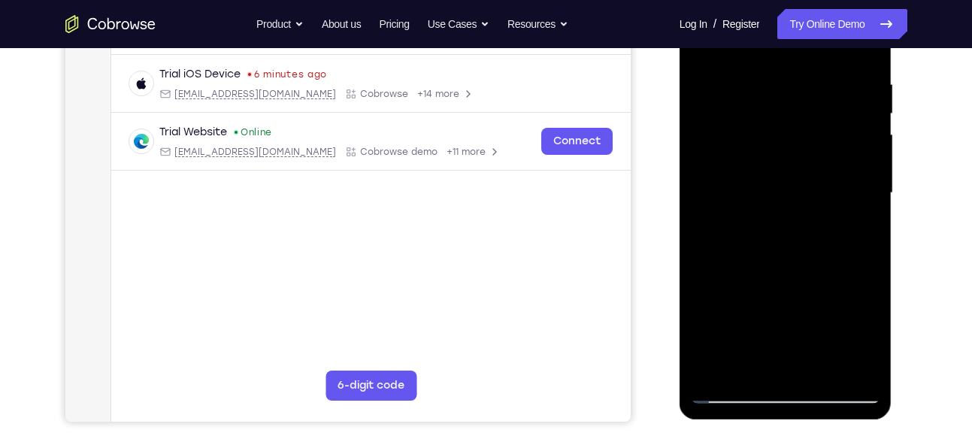
scroll to position [277, 0]
click at [869, 186] on div at bounding box center [785, 193] width 189 height 421
click at [769, 277] on div at bounding box center [785, 193] width 189 height 421
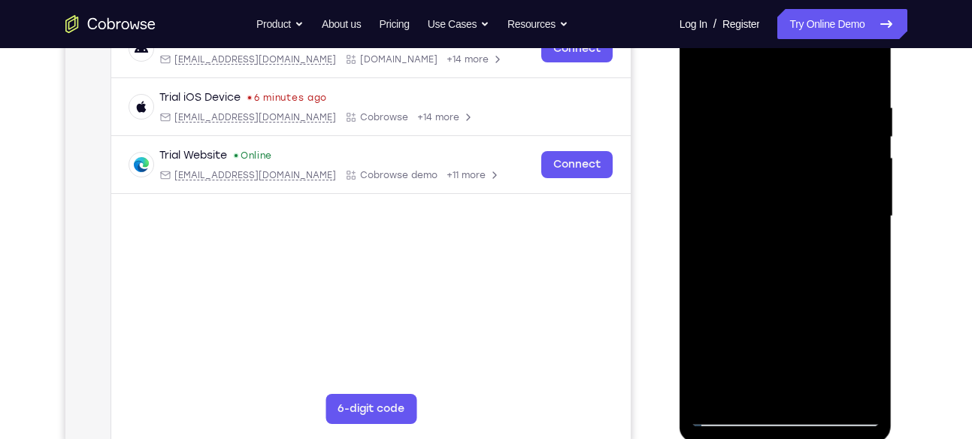
scroll to position [253, 0]
click at [869, 212] on div at bounding box center [785, 218] width 189 height 421
drag, startPoint x: 835, startPoint y: 251, endPoint x: 869, endPoint y: 127, distance: 128.8
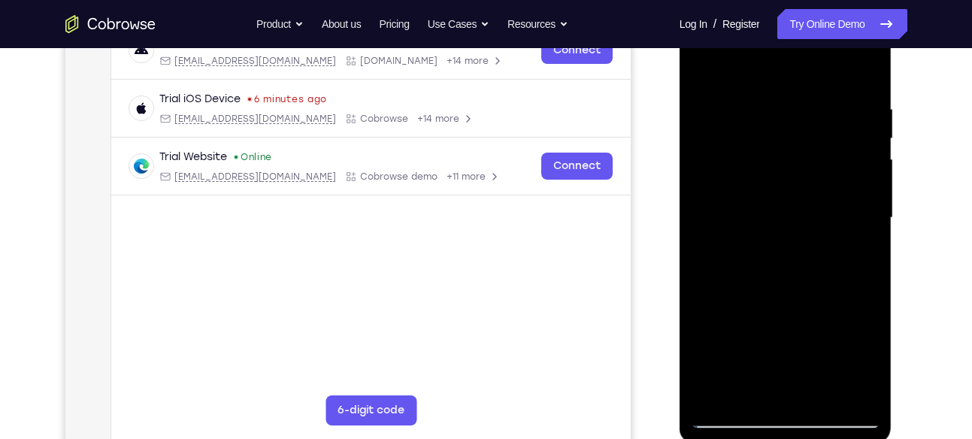
click at [869, 127] on div at bounding box center [785, 218] width 189 height 421
drag, startPoint x: 772, startPoint y: 290, endPoint x: 832, endPoint y: 152, distance: 151.2
click at [832, 152] on div at bounding box center [785, 218] width 189 height 421
click at [872, 217] on div at bounding box center [785, 218] width 189 height 421
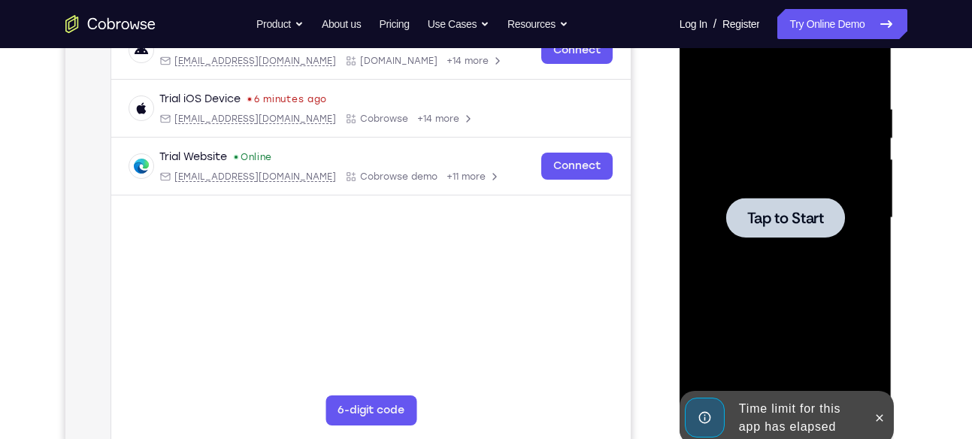
click at [804, 200] on div at bounding box center [785, 218] width 119 height 40
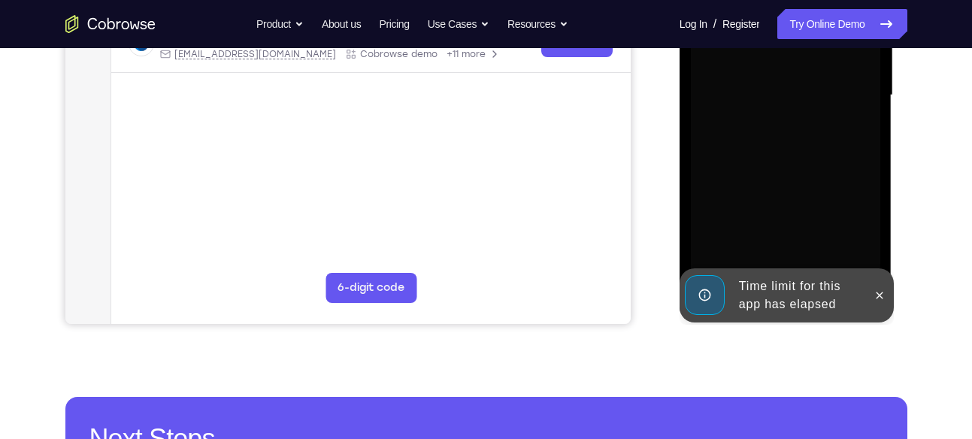
scroll to position [377, 0]
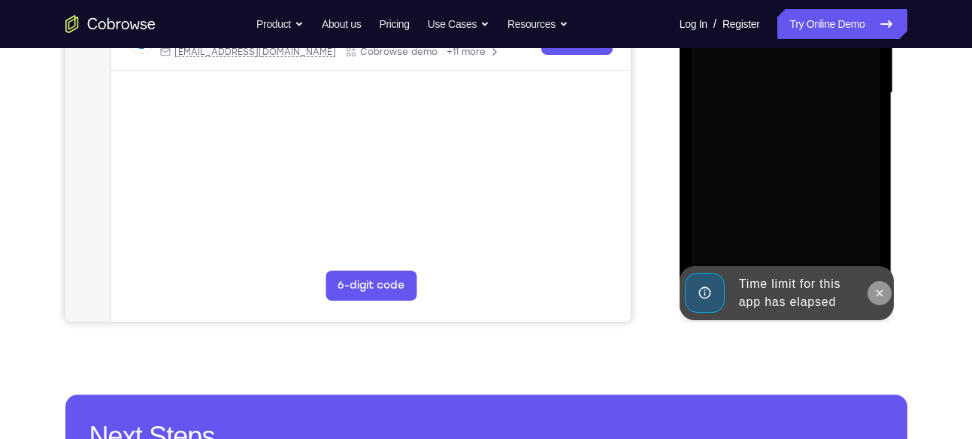
click at [878, 292] on icon at bounding box center [880, 293] width 12 height 12
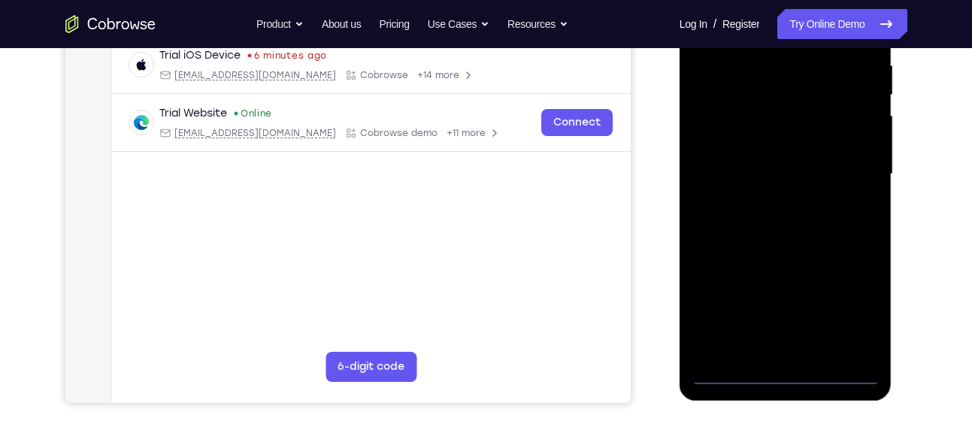
scroll to position [293, 0]
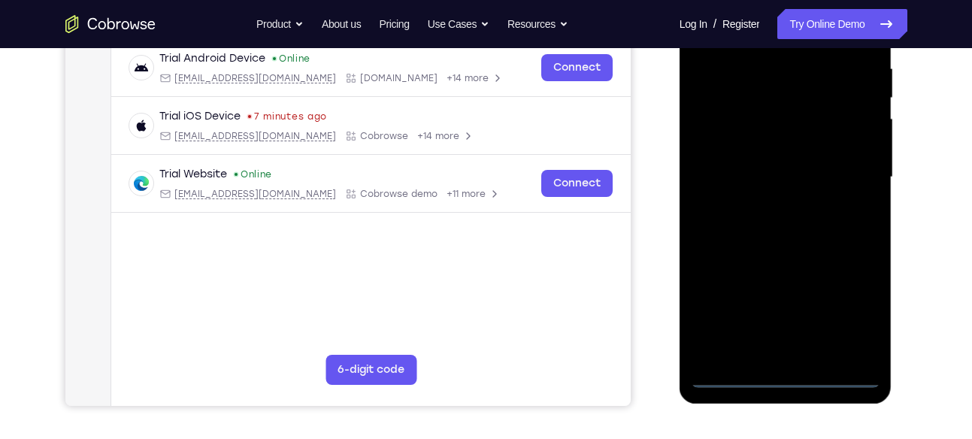
click at [784, 376] on div at bounding box center [785, 177] width 189 height 421
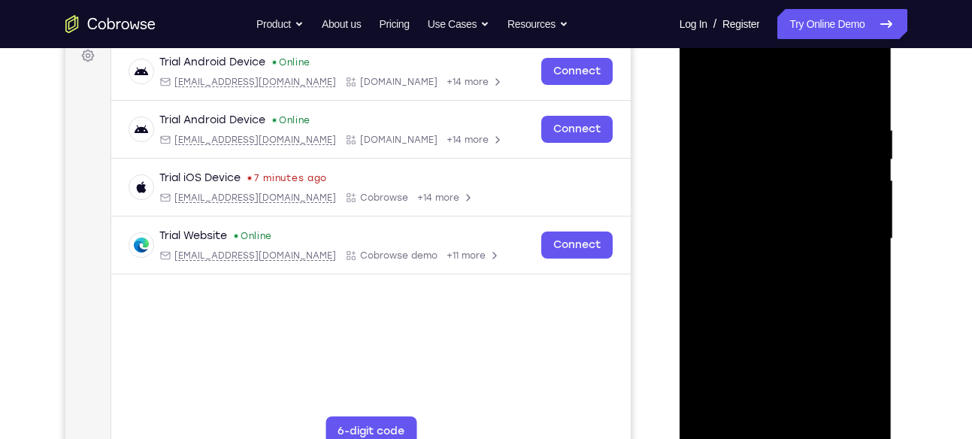
scroll to position [228, 0]
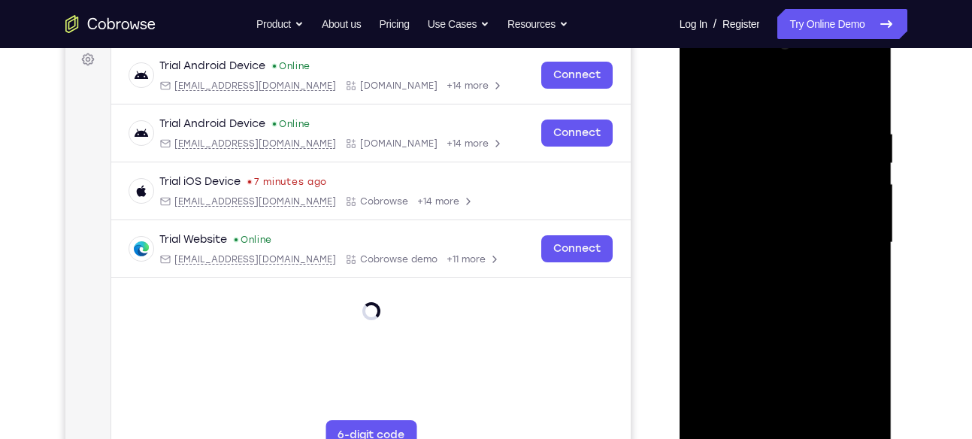
click at [852, 386] on div at bounding box center [785, 242] width 189 height 421
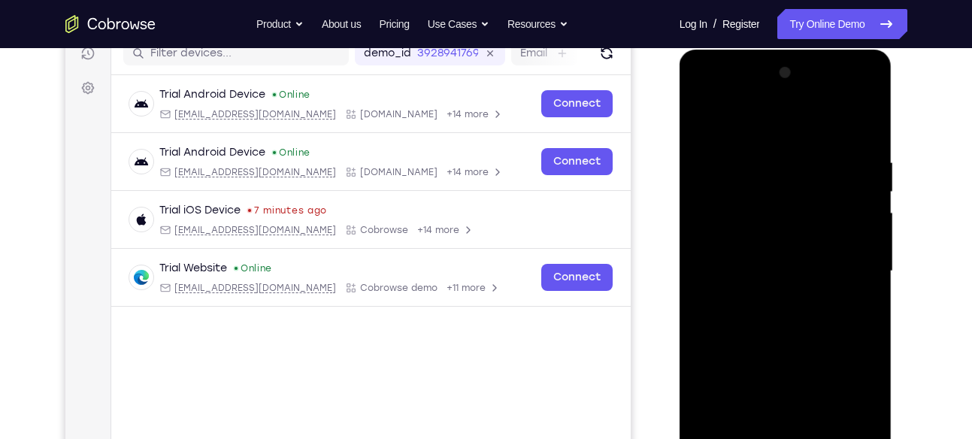
scroll to position [200, 0]
click at [705, 99] on div at bounding box center [785, 270] width 189 height 421
click at [848, 265] on div at bounding box center [785, 270] width 189 height 421
click at [774, 298] on div at bounding box center [785, 270] width 189 height 421
click at [801, 249] on div at bounding box center [785, 270] width 189 height 421
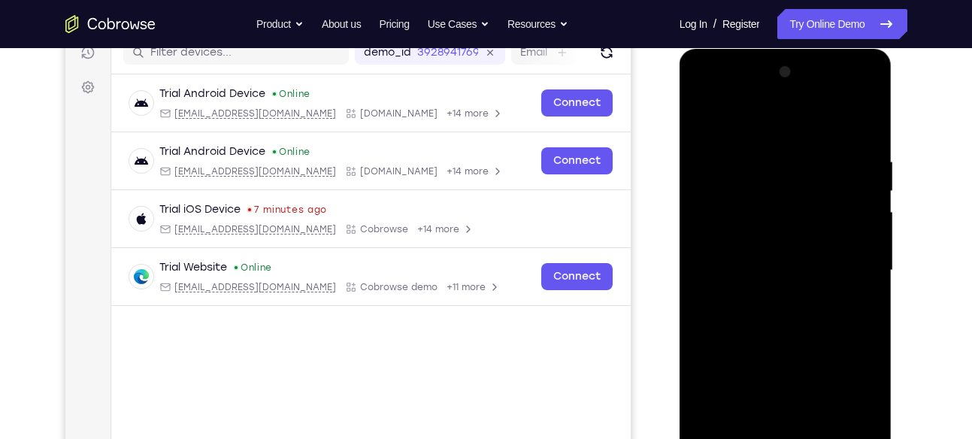
click at [796, 234] on div at bounding box center [785, 270] width 189 height 421
click at [776, 266] on div at bounding box center [785, 270] width 189 height 421
click at [869, 139] on div at bounding box center [785, 270] width 189 height 421
click at [846, 125] on div at bounding box center [785, 270] width 189 height 421
click at [762, 153] on div at bounding box center [785, 270] width 189 height 421
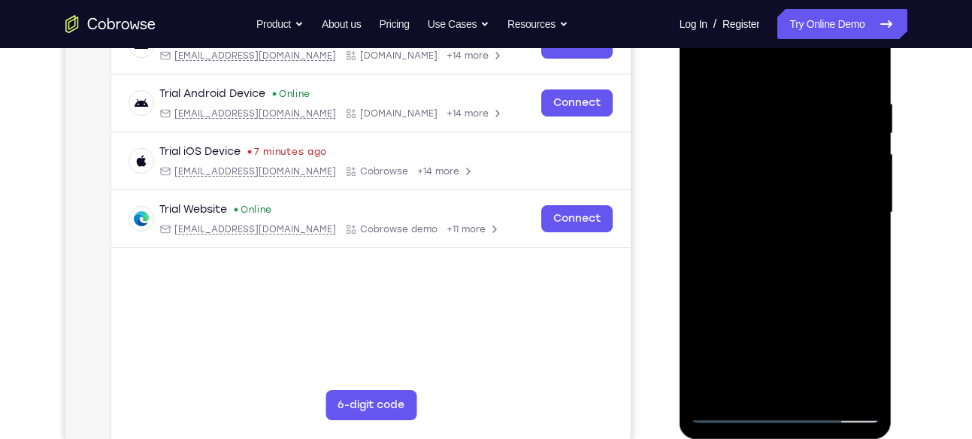
scroll to position [259, 0]
click at [865, 113] on div at bounding box center [785, 212] width 189 height 421
click at [713, 158] on div at bounding box center [785, 212] width 189 height 421
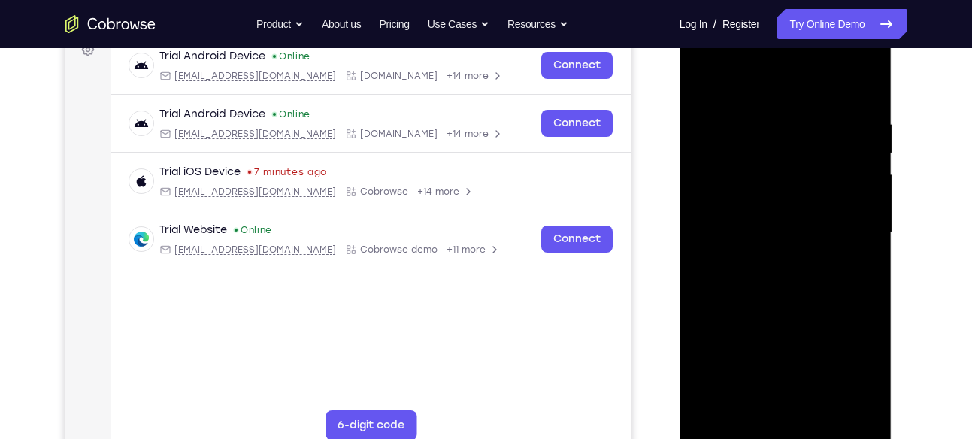
scroll to position [238, 0]
click at [867, 170] on div at bounding box center [785, 232] width 189 height 421
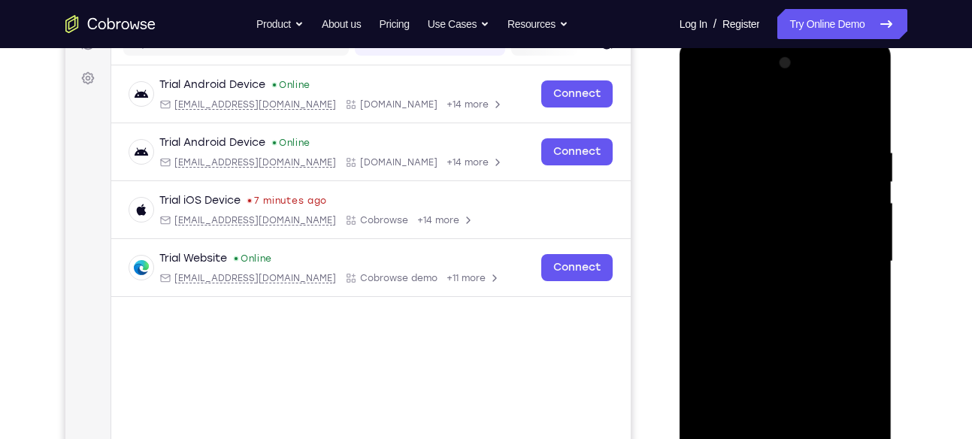
scroll to position [208, 0]
click at [846, 186] on div at bounding box center [785, 262] width 189 height 421
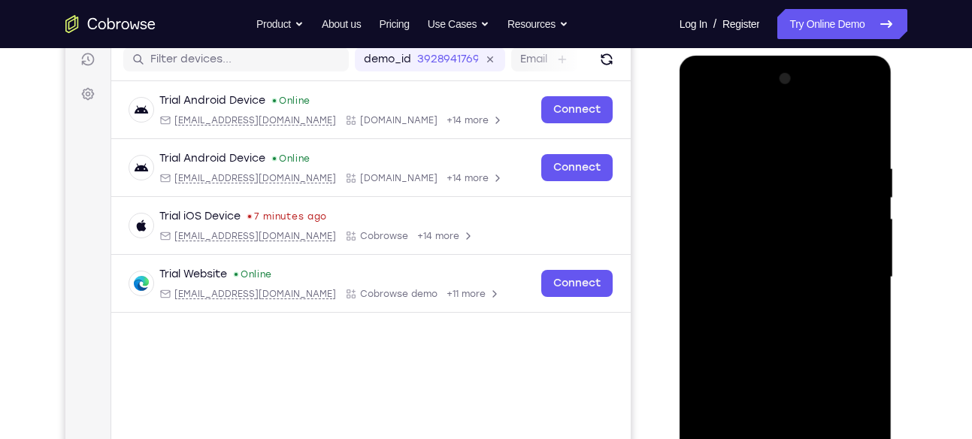
scroll to position [193, 0]
click at [856, 229] on div at bounding box center [785, 278] width 189 height 421
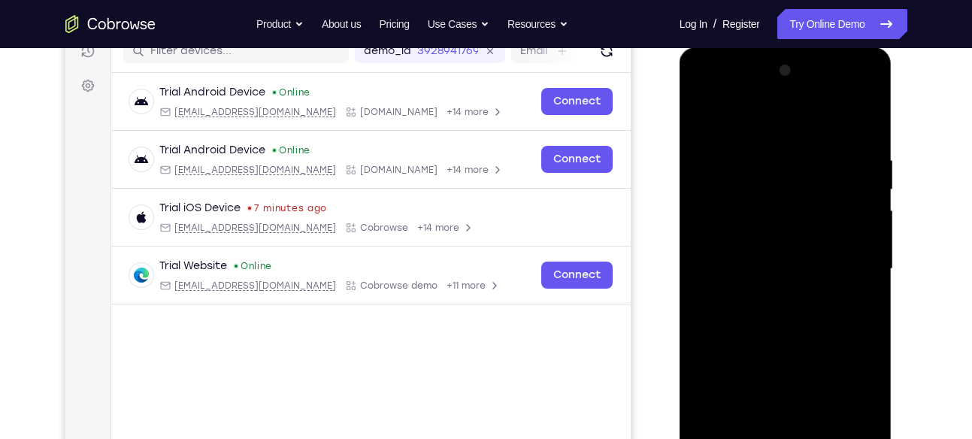
scroll to position [201, 0]
click at [857, 228] on div at bounding box center [785, 269] width 189 height 421
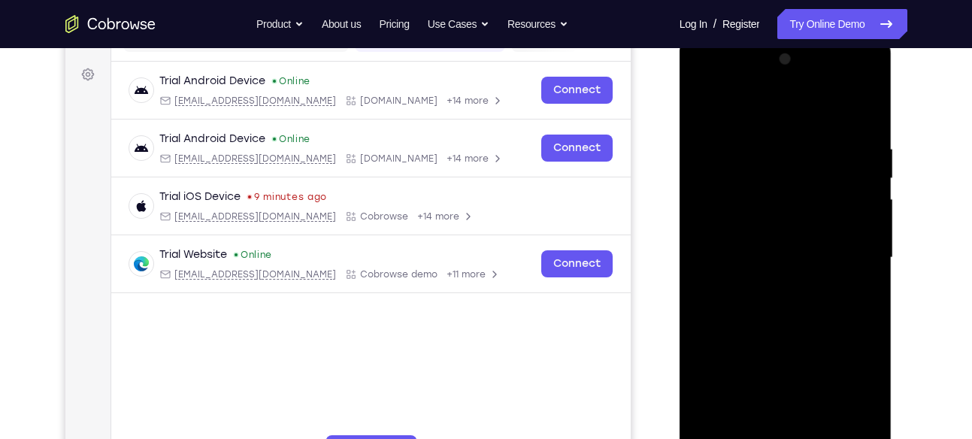
scroll to position [219, 0]
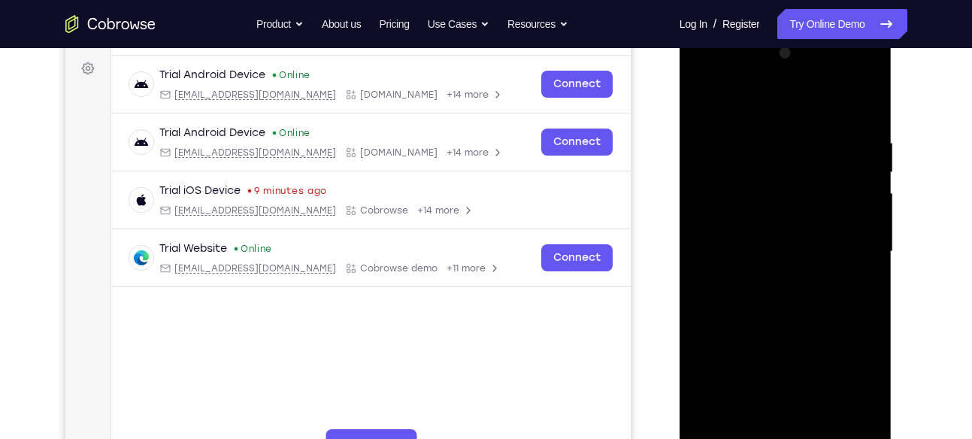
drag, startPoint x: 832, startPoint y: 225, endPoint x: 837, endPoint y: 318, distance: 93.4
click at [837, 318] on div at bounding box center [785, 251] width 189 height 421
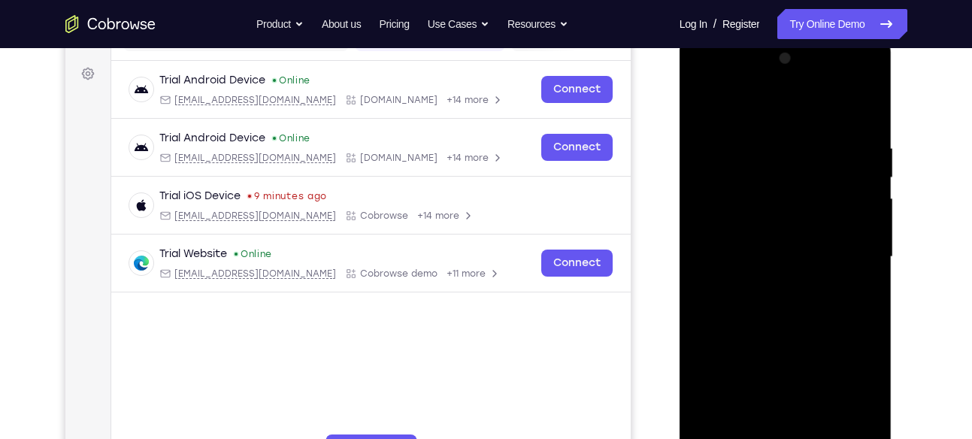
scroll to position [212, 0]
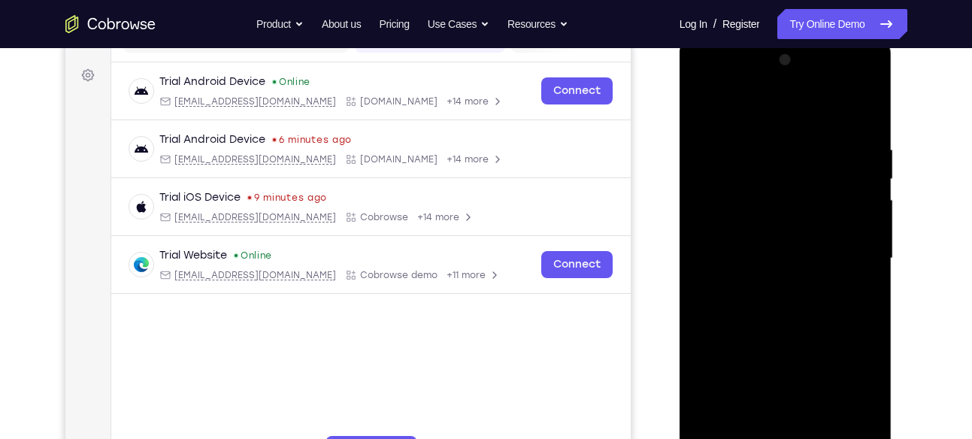
click at [863, 237] on div at bounding box center [785, 258] width 189 height 421
click at [706, 220] on div at bounding box center [785, 258] width 189 height 421
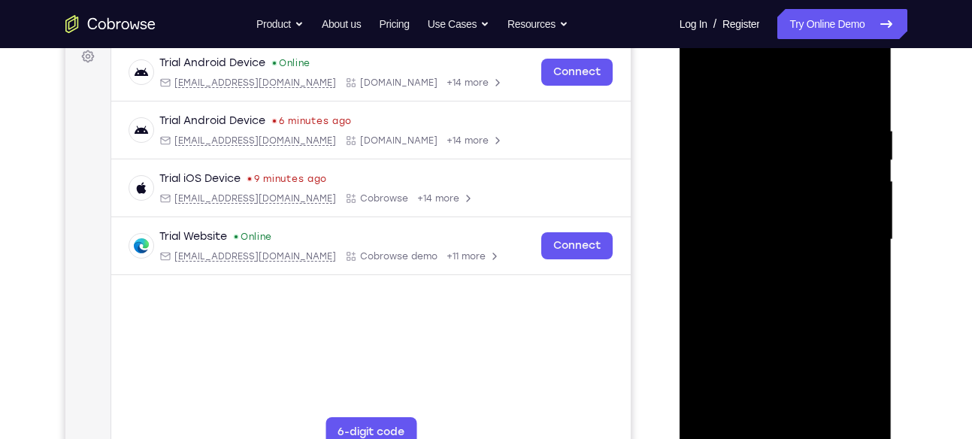
scroll to position [232, 0]
click at [866, 208] on div at bounding box center [785, 238] width 189 height 421
click at [867, 181] on div at bounding box center [785, 238] width 189 height 421
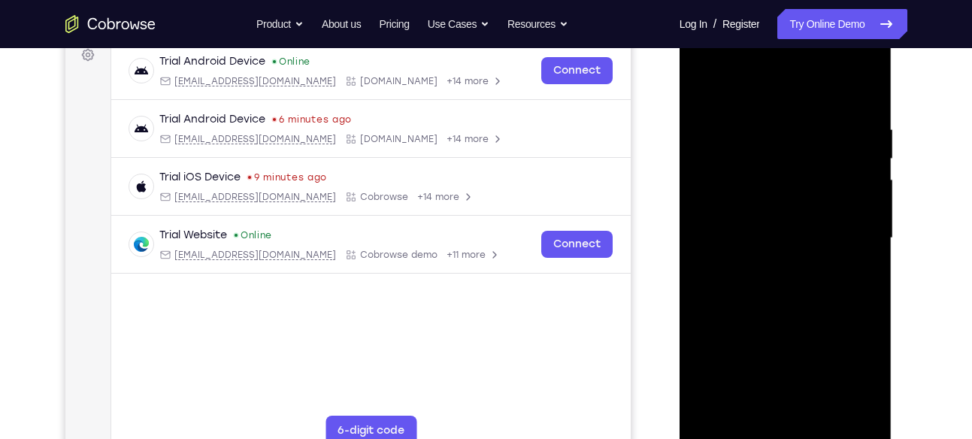
drag, startPoint x: 790, startPoint y: 188, endPoint x: 801, endPoint y: 188, distance: 10.5
click at [801, 188] on div at bounding box center [785, 238] width 189 height 421
click at [702, 177] on div at bounding box center [785, 238] width 189 height 421
click at [705, 267] on div at bounding box center [785, 238] width 189 height 421
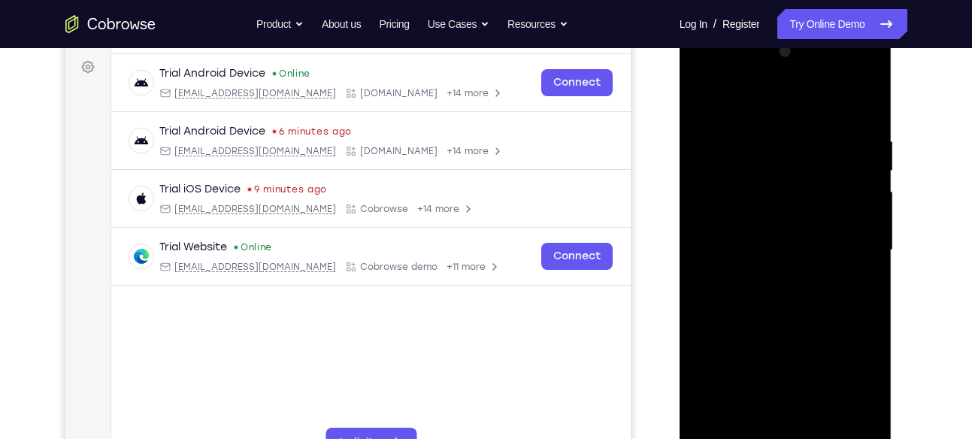
scroll to position [218, 0]
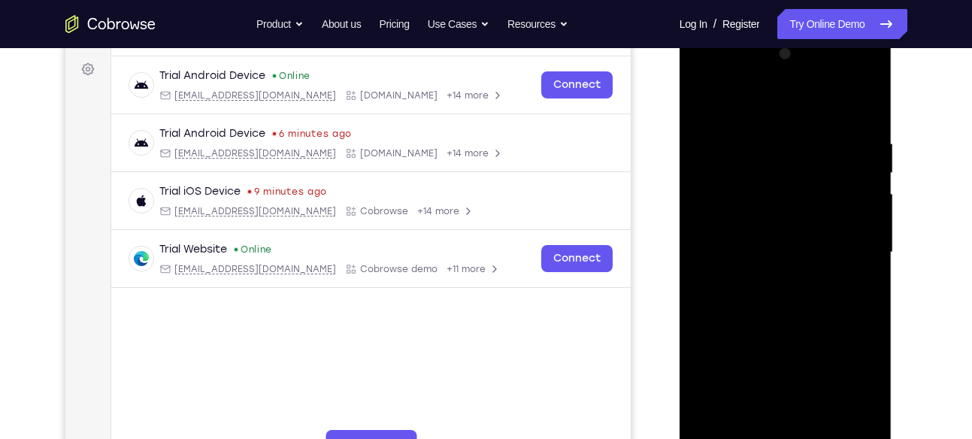
click at [859, 222] on div at bounding box center [785, 252] width 189 height 421
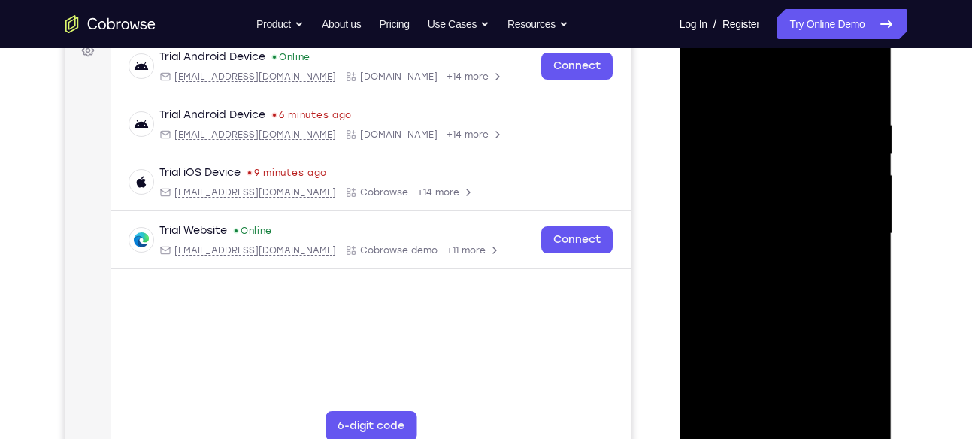
scroll to position [252, 0]
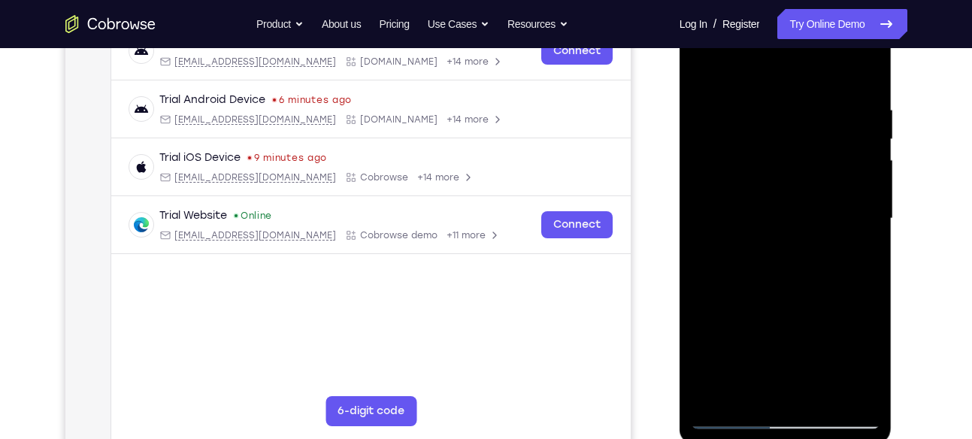
click at [859, 213] on div at bounding box center [785, 218] width 189 height 421
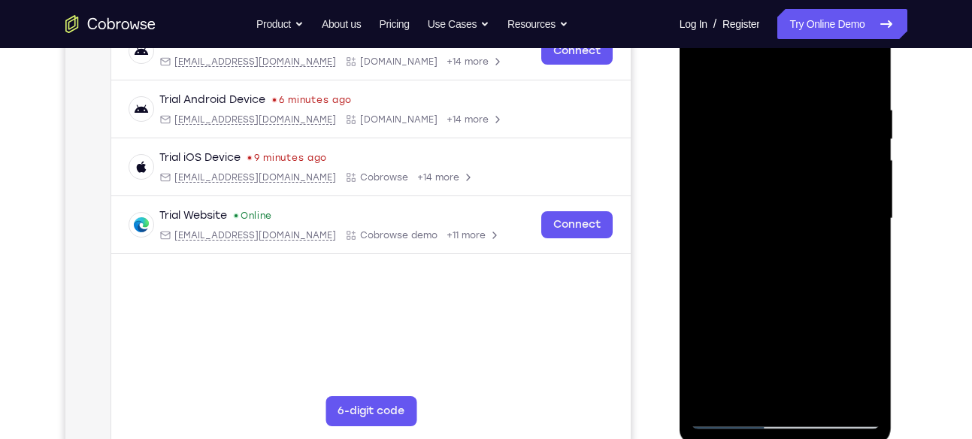
click at [859, 213] on div at bounding box center [785, 218] width 189 height 421
click at [784, 391] on div at bounding box center [785, 218] width 189 height 421
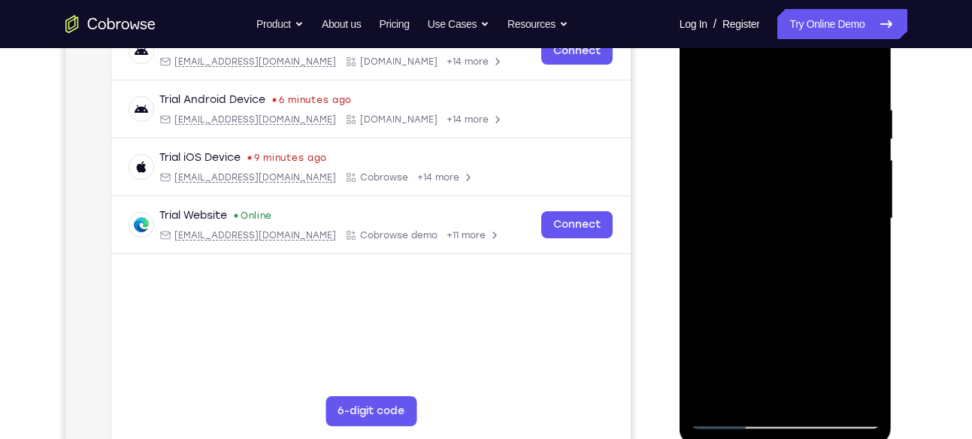
click at [809, 182] on div at bounding box center [785, 218] width 189 height 421
click at [764, 208] on div at bounding box center [785, 218] width 189 height 421
click at [782, 192] on div at bounding box center [785, 218] width 189 height 421
click at [869, 196] on div at bounding box center [785, 218] width 189 height 421
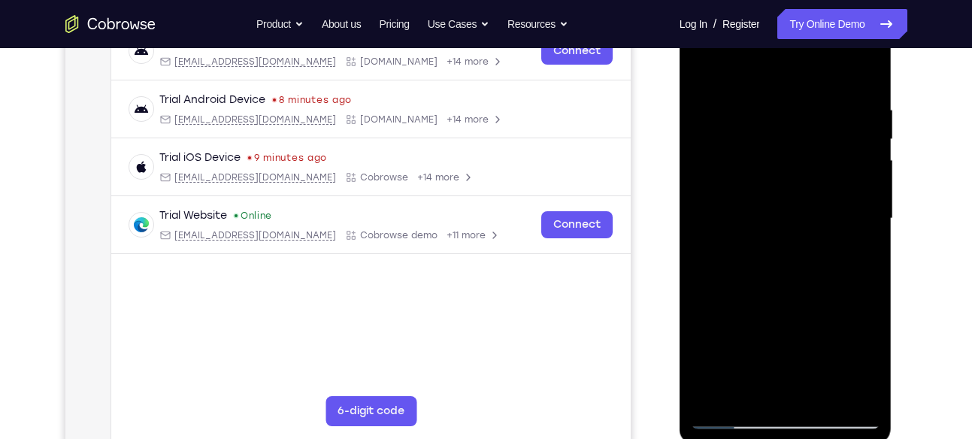
click at [869, 196] on div at bounding box center [785, 218] width 189 height 421
click at [697, 198] on div at bounding box center [785, 218] width 189 height 421
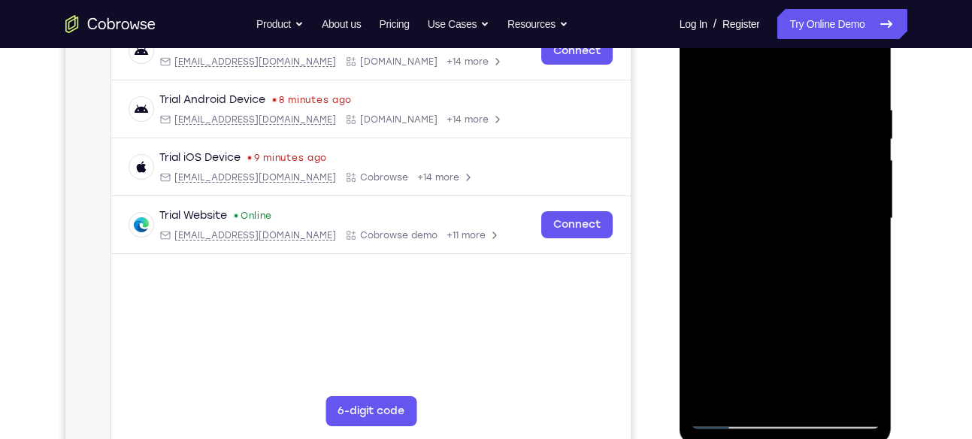
click at [869, 196] on div at bounding box center [785, 218] width 189 height 421
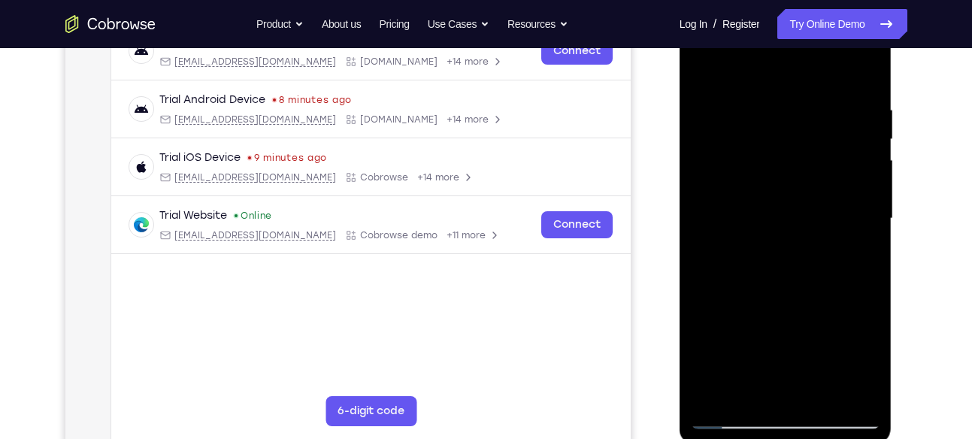
click at [869, 196] on div at bounding box center [785, 218] width 189 height 421
click at [702, 59] on div at bounding box center [785, 218] width 189 height 421
click at [863, 158] on div at bounding box center [785, 218] width 189 height 421
drag, startPoint x: 715, startPoint y: 182, endPoint x: 828, endPoint y: 166, distance: 113.9
click at [828, 166] on div at bounding box center [785, 218] width 189 height 421
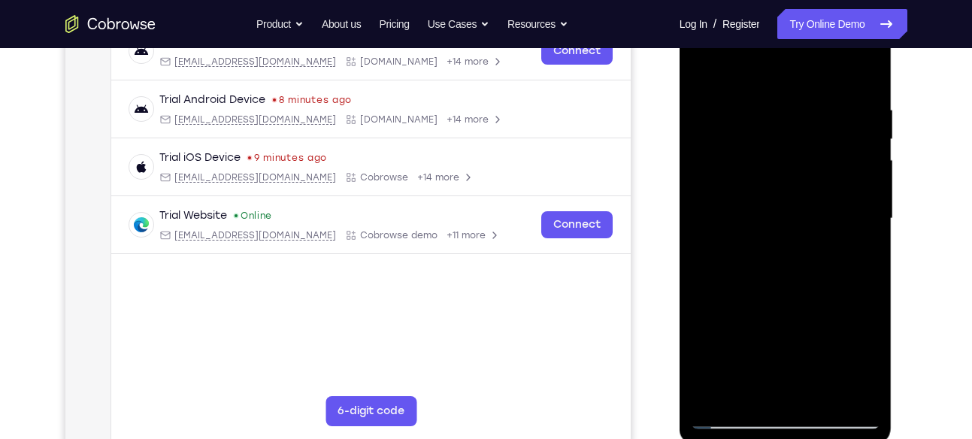
drag, startPoint x: 832, startPoint y: 169, endPoint x: 634, endPoint y: 170, distance: 197.8
click at [680, 170] on html "Online web based iOS Simulators and Android Emulators. Run iPhone, iPad, Mobile…" at bounding box center [787, 222] width 214 height 451
click at [861, 164] on div at bounding box center [785, 218] width 189 height 421
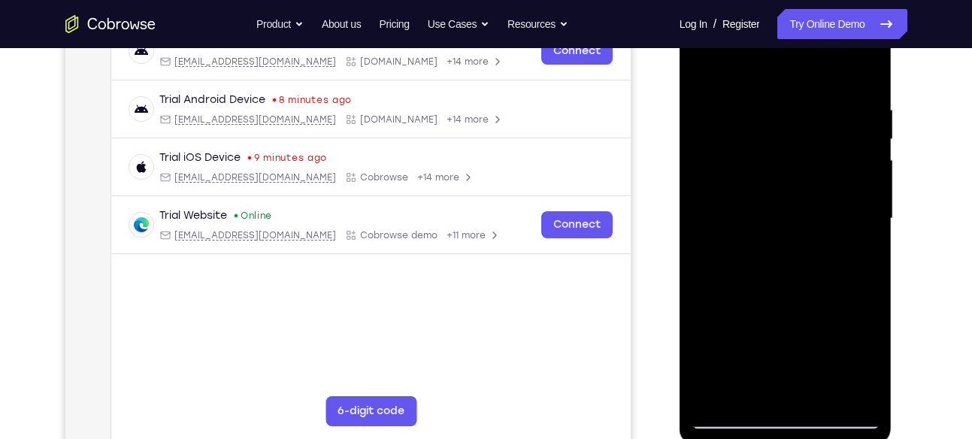
click at [875, 168] on div at bounding box center [785, 218] width 189 height 421
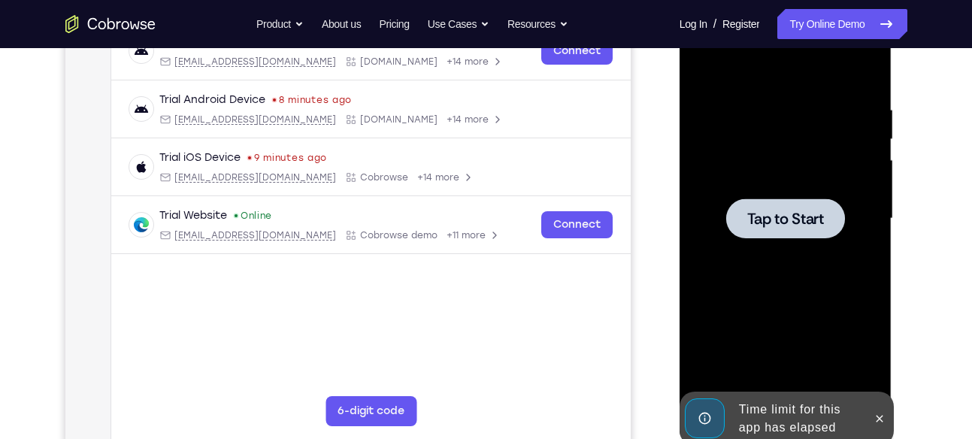
click at [875, 168] on div at bounding box center [785, 218] width 189 height 421
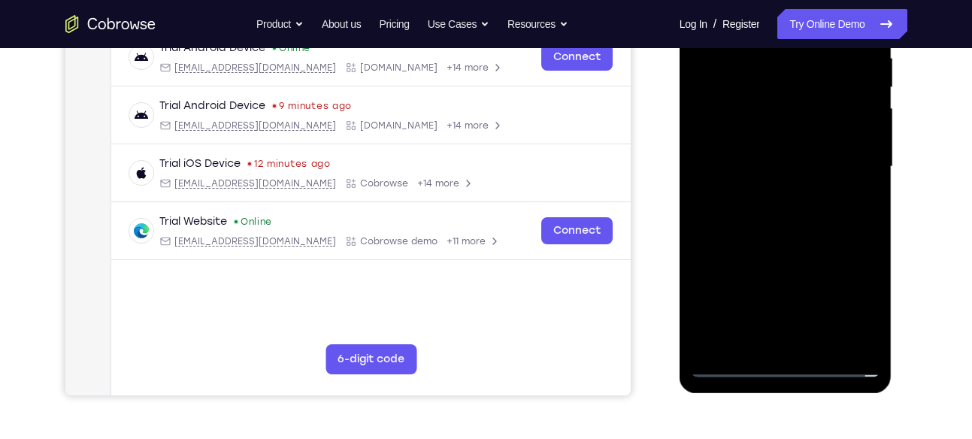
scroll to position [306, 0]
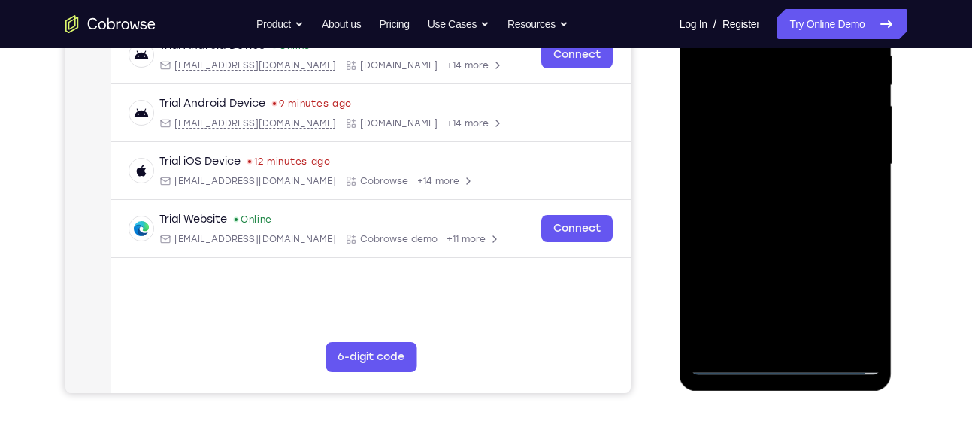
click at [788, 353] on div at bounding box center [785, 164] width 189 height 421
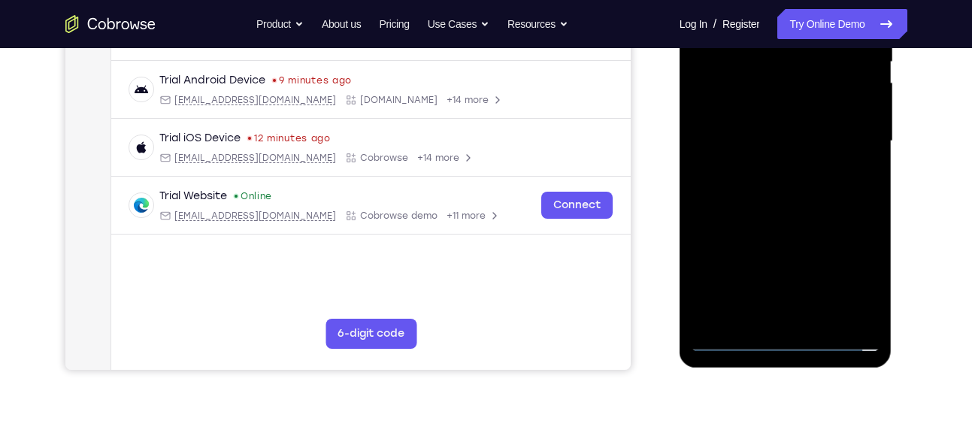
scroll to position [335, 0]
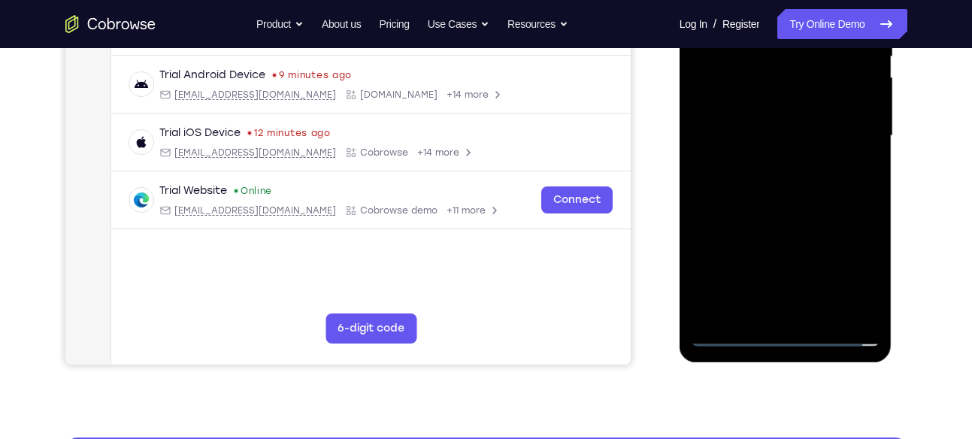
click at [788, 338] on div at bounding box center [785, 136] width 189 height 421
click at [864, 271] on div at bounding box center [785, 136] width 189 height 421
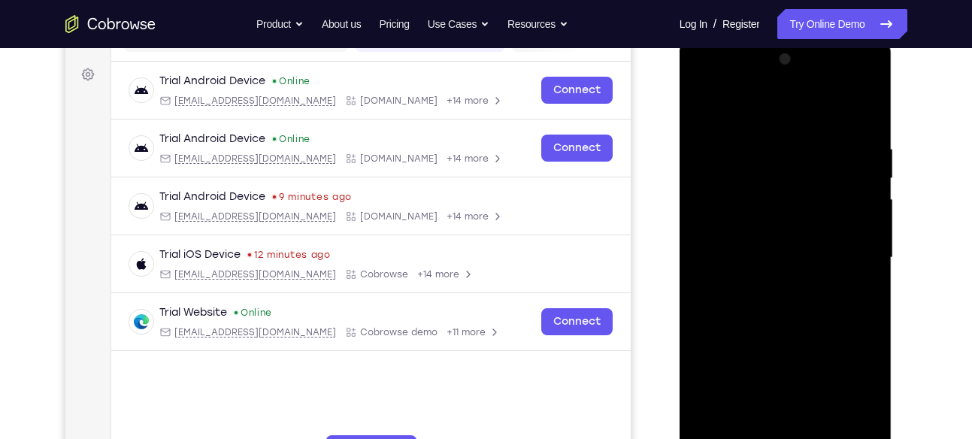
scroll to position [205, 0]
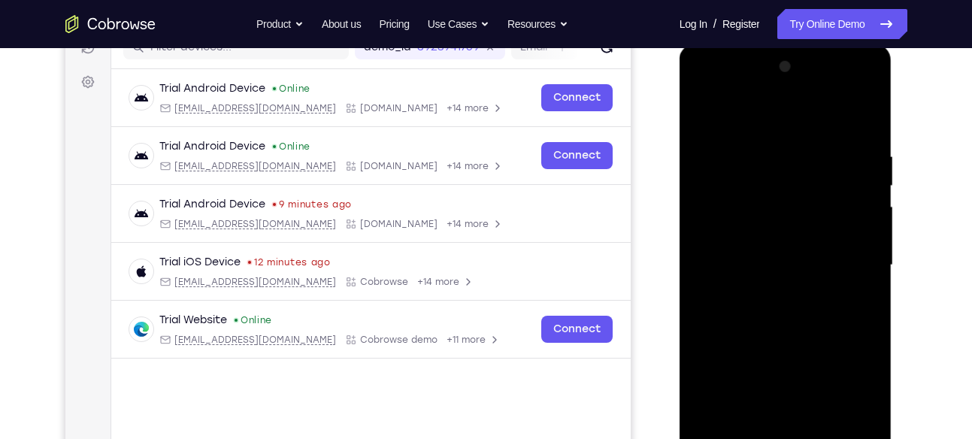
click at [700, 92] on div at bounding box center [785, 265] width 189 height 421
click at [846, 259] on div at bounding box center [785, 265] width 189 height 421
click at [764, 290] on div at bounding box center [785, 265] width 189 height 421
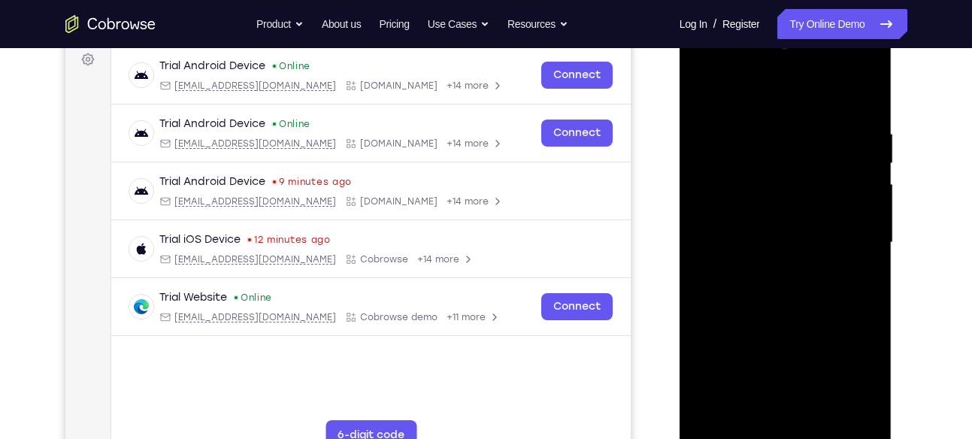
scroll to position [235, 0]
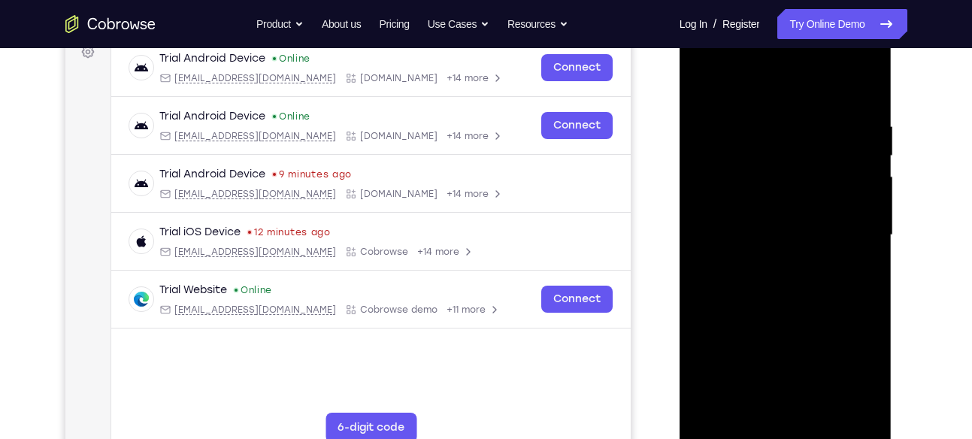
click at [820, 220] on div at bounding box center [785, 235] width 189 height 421
click at [812, 202] on div at bounding box center [785, 235] width 189 height 421
click at [790, 238] on div at bounding box center [785, 235] width 189 height 421
click at [786, 293] on div at bounding box center [785, 235] width 189 height 421
click at [804, 269] on div at bounding box center [785, 235] width 189 height 421
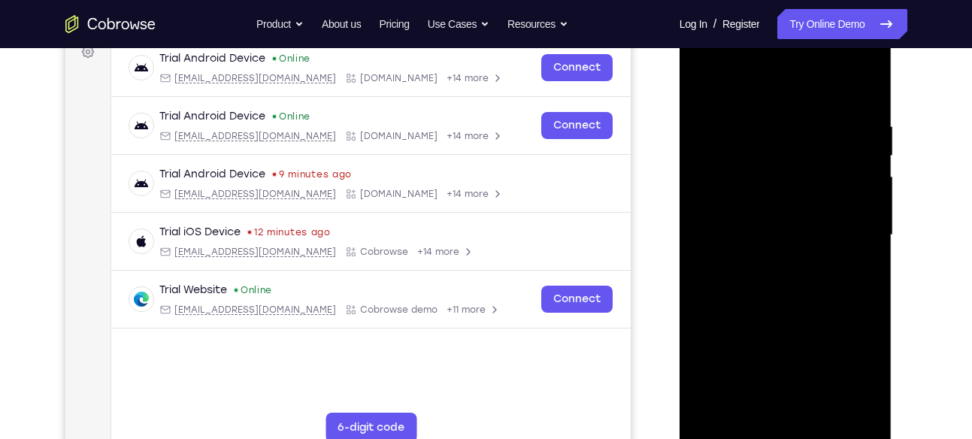
scroll to position [213, 0]
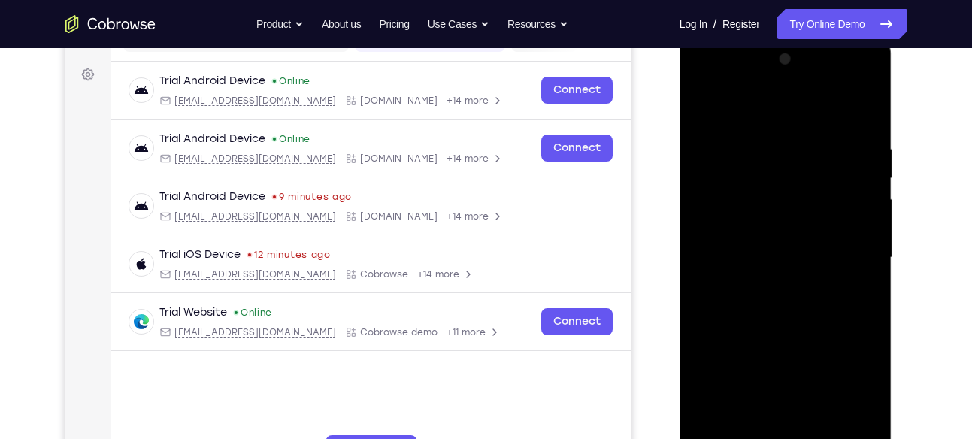
click at [862, 120] on div at bounding box center [785, 257] width 189 height 421
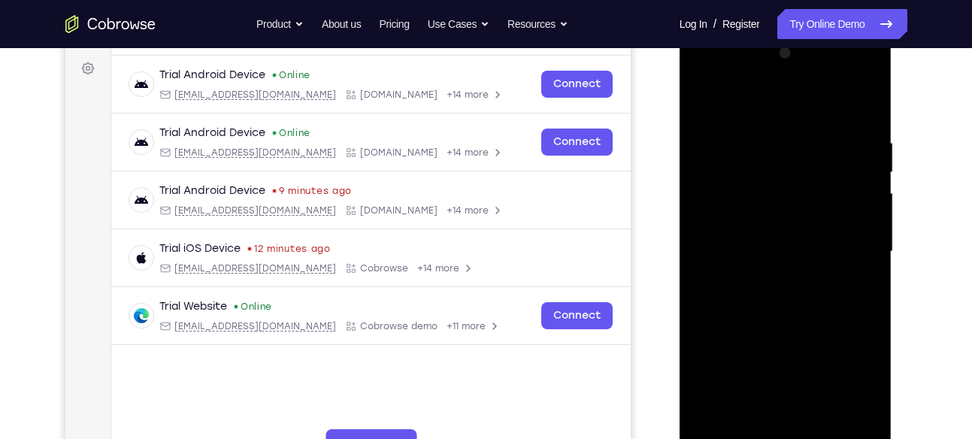
drag, startPoint x: 849, startPoint y: 132, endPoint x: 792, endPoint y: 142, distance: 58.0
click at [792, 142] on div at bounding box center [785, 251] width 189 height 421
click at [861, 126] on div at bounding box center [785, 251] width 189 height 421
click at [856, 120] on div at bounding box center [785, 251] width 189 height 421
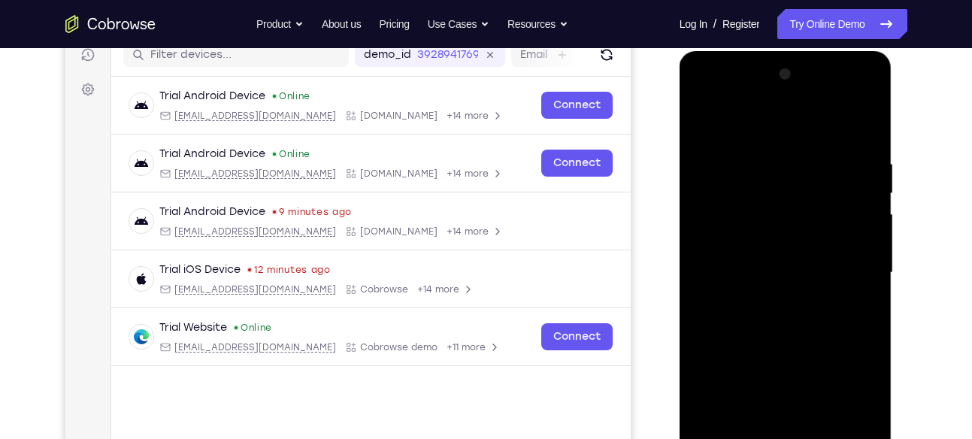
scroll to position [193, 0]
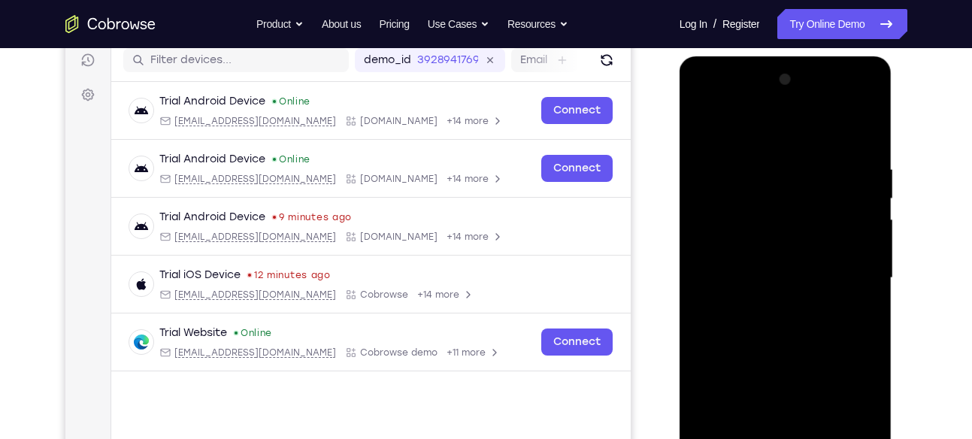
click at [799, 162] on div at bounding box center [785, 278] width 189 height 421
drag, startPoint x: 814, startPoint y: 217, endPoint x: 835, endPoint y: 205, distance: 23.2
click at [835, 205] on div at bounding box center [785, 278] width 189 height 421
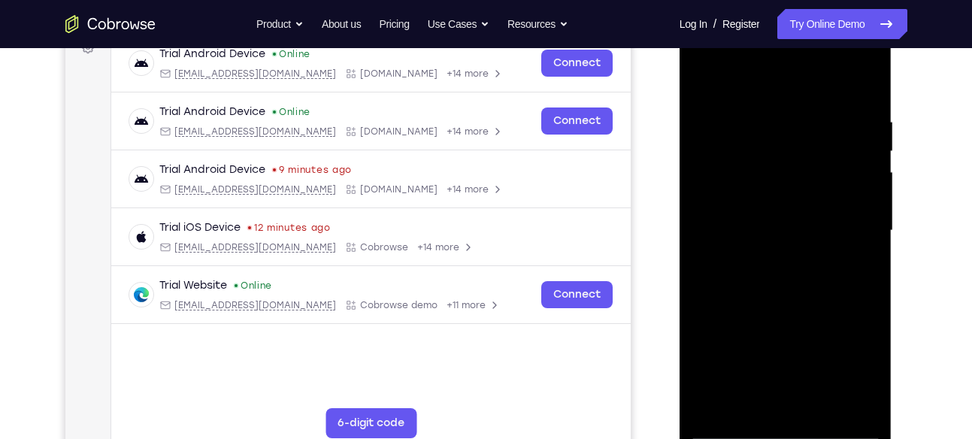
scroll to position [239, 0]
click at [707, 178] on div at bounding box center [785, 231] width 189 height 421
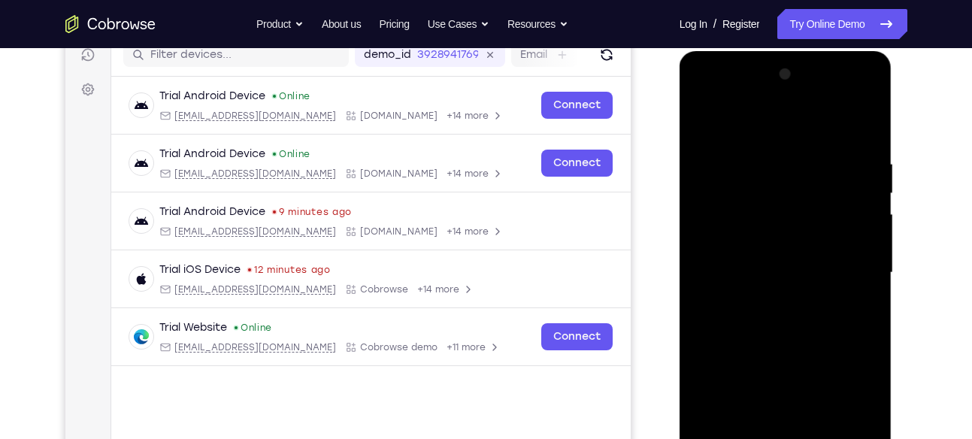
scroll to position [199, 0]
click at [859, 199] on div at bounding box center [785, 272] width 189 height 421
click at [860, 211] on div at bounding box center [785, 272] width 189 height 421
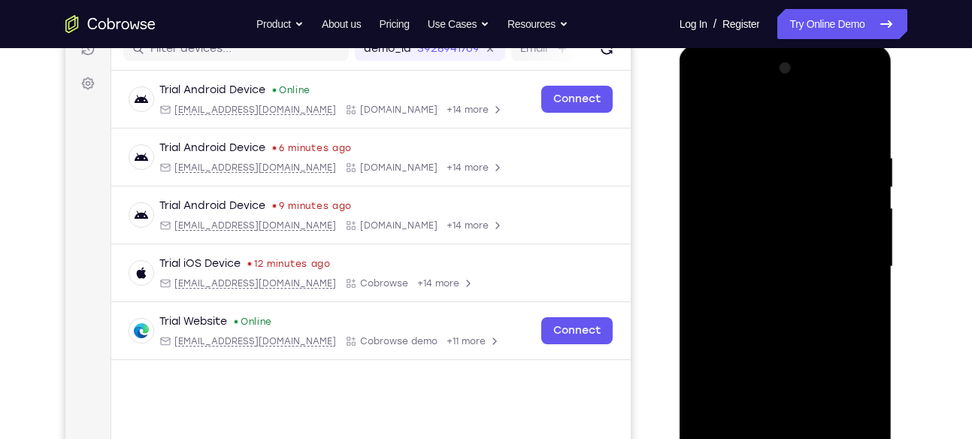
scroll to position [201, 0]
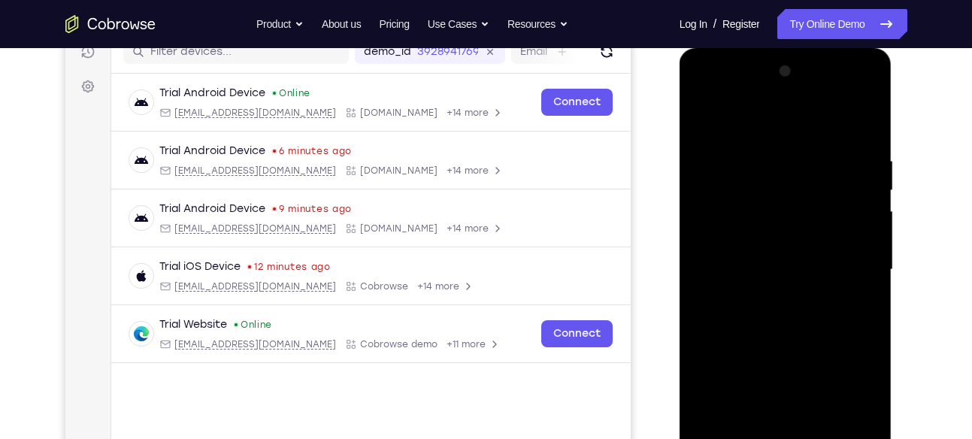
click at [688, 192] on div at bounding box center [786, 272] width 213 height 448
click at [708, 158] on div at bounding box center [785, 269] width 189 height 421
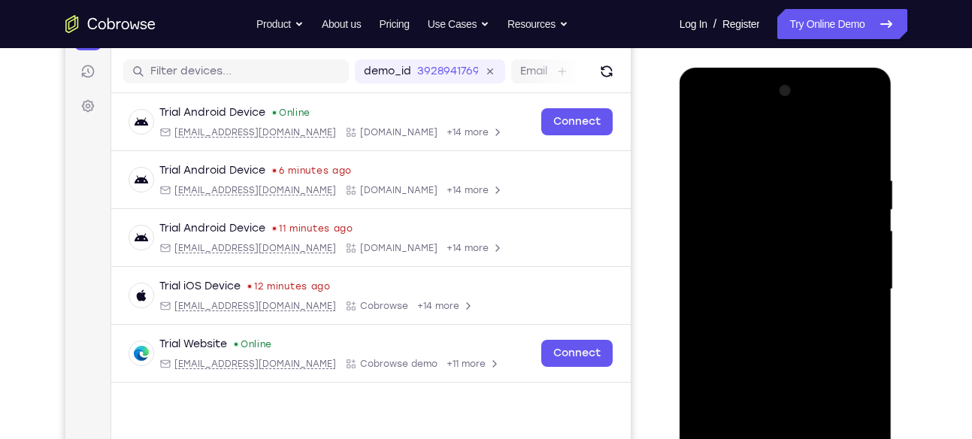
scroll to position [180, 0]
click at [750, 141] on div at bounding box center [785, 290] width 189 height 421
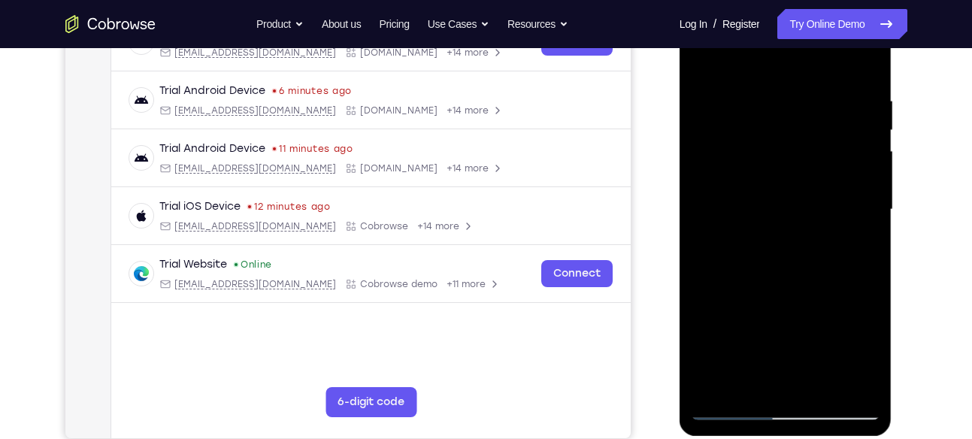
scroll to position [262, 0]
drag, startPoint x: 761, startPoint y: 318, endPoint x: 786, endPoint y: 212, distance: 108.9
click at [786, 212] on div at bounding box center [785, 208] width 189 height 421
drag, startPoint x: 763, startPoint y: 333, endPoint x: 807, endPoint y: 234, distance: 108.4
click at [807, 234] on div at bounding box center [785, 208] width 189 height 421
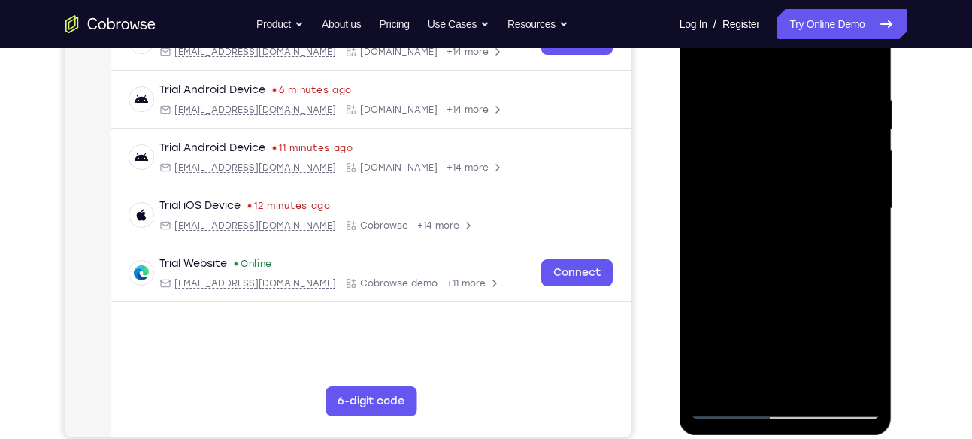
drag, startPoint x: 778, startPoint y: 320, endPoint x: 805, endPoint y: 229, distance: 95.9
click at [805, 229] on div at bounding box center [785, 208] width 189 height 421
click at [794, 240] on div at bounding box center [785, 208] width 189 height 421
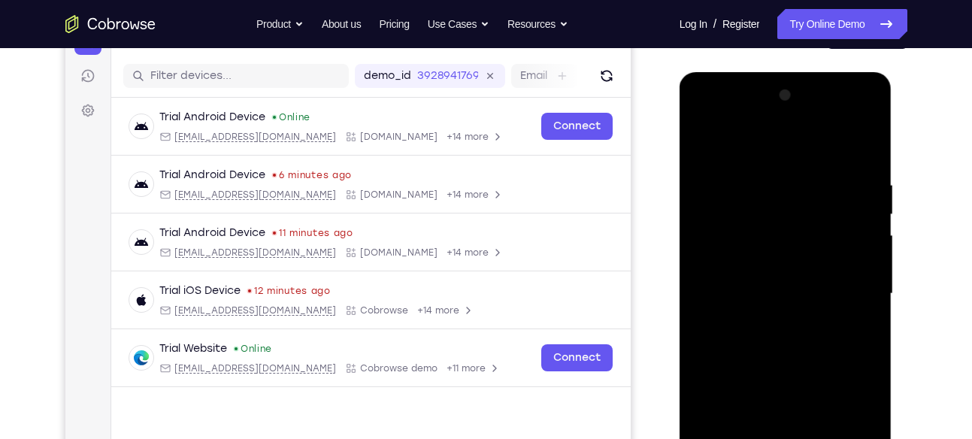
scroll to position [175, 0]
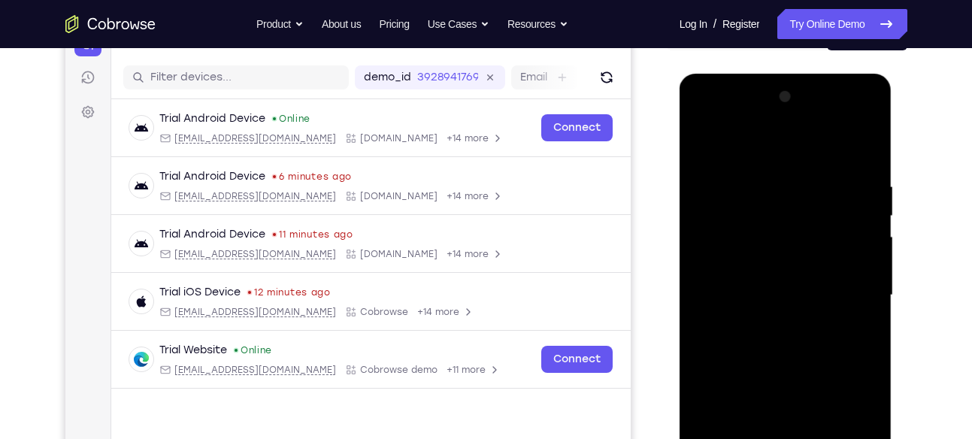
drag, startPoint x: 829, startPoint y: 209, endPoint x: 832, endPoint y: 250, distance: 41.5
click at [832, 250] on div at bounding box center [785, 295] width 189 height 421
click at [866, 250] on div at bounding box center [785, 295] width 189 height 421
drag, startPoint x: 828, startPoint y: 280, endPoint x: 645, endPoint y: 278, distance: 182.7
click at [680, 278] on html "Online web based iOS Simulators and Android Emulators. Run iPhone, iPad, Mobile…" at bounding box center [787, 299] width 214 height 451
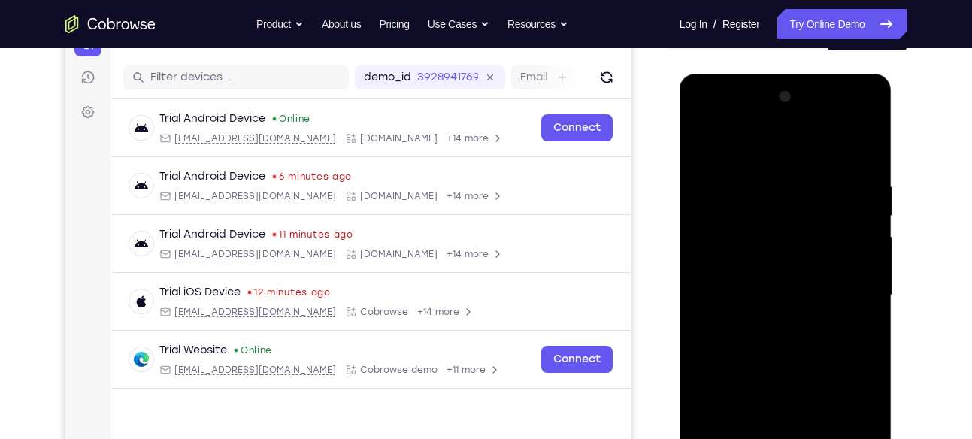
drag, startPoint x: 847, startPoint y: 280, endPoint x: 643, endPoint y: 290, distance: 204.0
click at [680, 290] on html "Online web based iOS Simulators and Android Emulators. Run iPhone, iPad, Mobile…" at bounding box center [787, 299] width 214 height 451
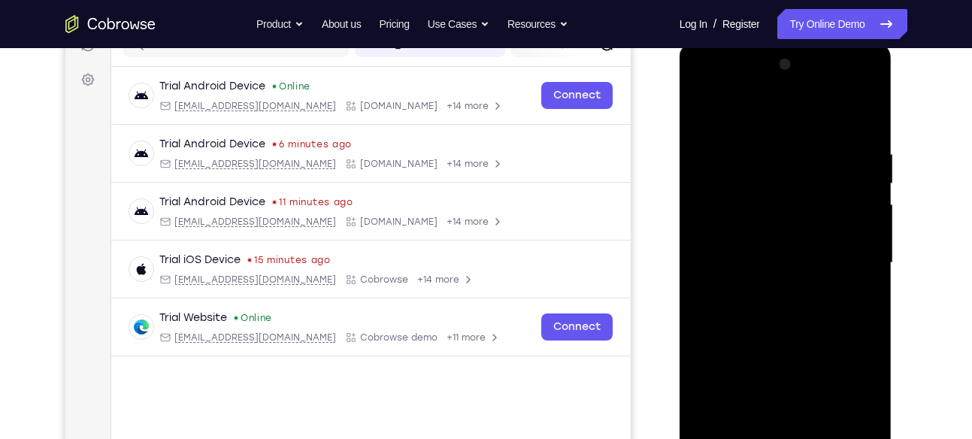
scroll to position [208, 0]
drag, startPoint x: 863, startPoint y: 267, endPoint x: 711, endPoint y: 274, distance: 152.1
click at [711, 274] on div at bounding box center [785, 262] width 189 height 421
drag, startPoint x: 844, startPoint y: 256, endPoint x: 629, endPoint y: 279, distance: 217.0
click at [680, 279] on html "Online web based iOS Simulators and Android Emulators. Run iPhone, iPad, Mobile…" at bounding box center [787, 266] width 214 height 451
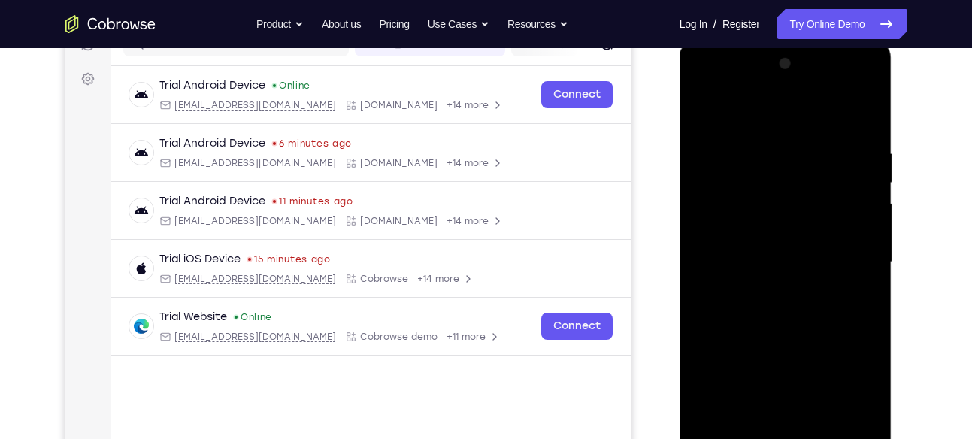
drag, startPoint x: 826, startPoint y: 252, endPoint x: 670, endPoint y: 241, distance: 156.8
click at [680, 241] on html "Online web based iOS Simulators and Android Emulators. Run iPhone, iPad, Mobile…" at bounding box center [787, 266] width 214 height 451
drag, startPoint x: 796, startPoint y: 241, endPoint x: 638, endPoint y: 270, distance: 160.5
click at [680, 270] on html "Online web based iOS Simulators and Android Emulators. Run iPhone, iPad, Mobile…" at bounding box center [787, 266] width 214 height 451
click at [699, 110] on div at bounding box center [785, 262] width 189 height 421
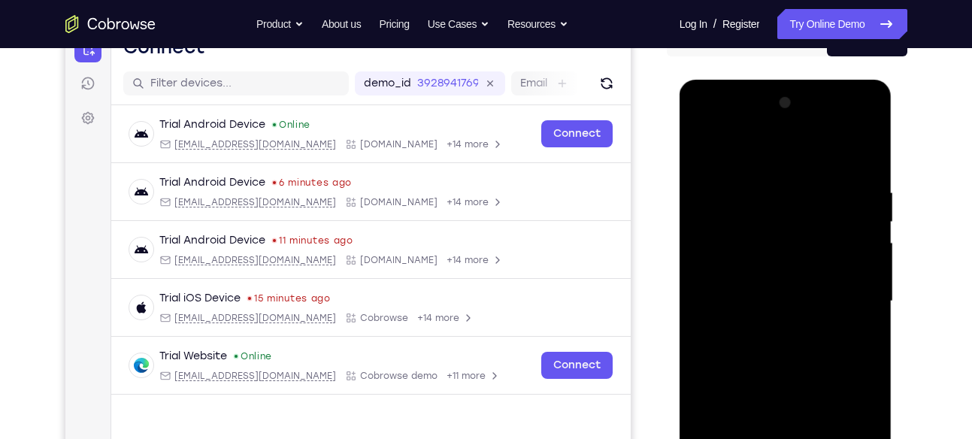
scroll to position [276, 0]
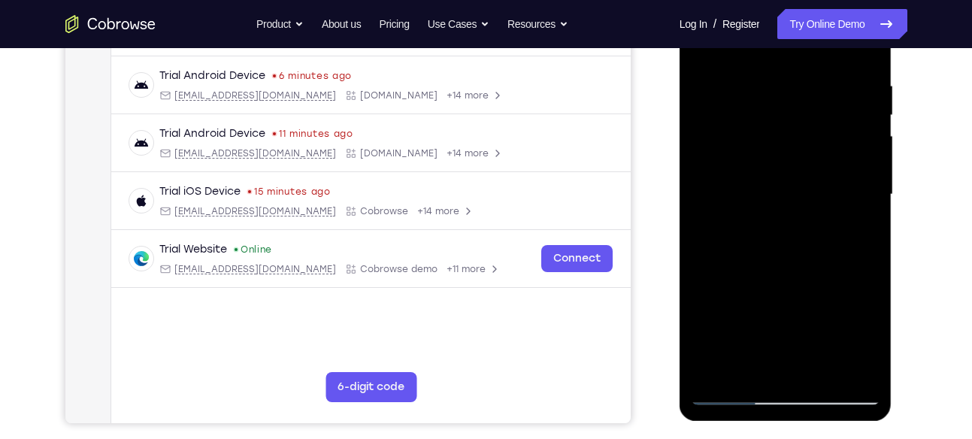
drag, startPoint x: 774, startPoint y: 323, endPoint x: 802, endPoint y: 219, distance: 108.2
click at [802, 219] on div at bounding box center [785, 194] width 189 height 421
drag, startPoint x: 790, startPoint y: 308, endPoint x: 808, endPoint y: 202, distance: 106.8
click at [808, 202] on div at bounding box center [785, 194] width 189 height 421
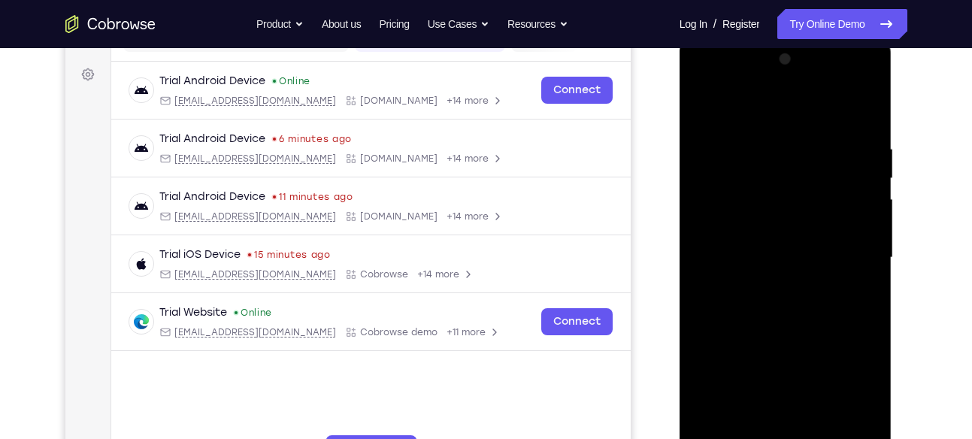
scroll to position [212, 0]
click at [725, 313] on div at bounding box center [785, 258] width 189 height 421
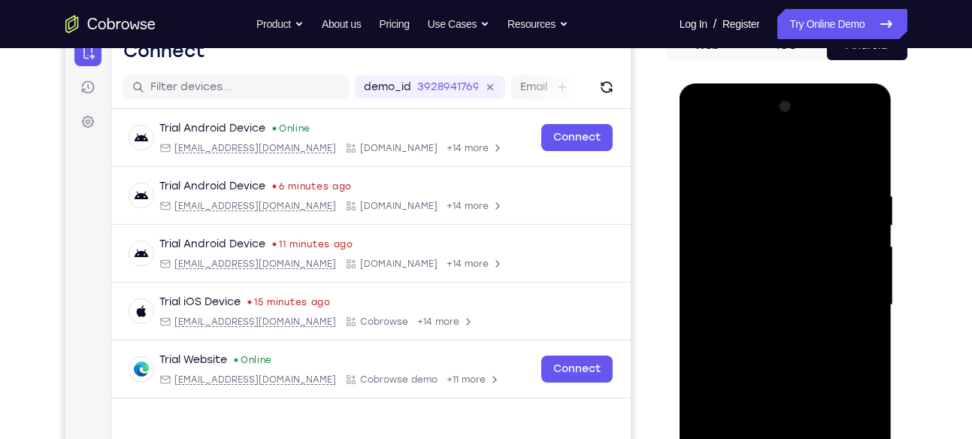
drag, startPoint x: 806, startPoint y: 199, endPoint x: 802, endPoint y: 377, distance: 178.3
click at [802, 377] on div at bounding box center [785, 305] width 189 height 421
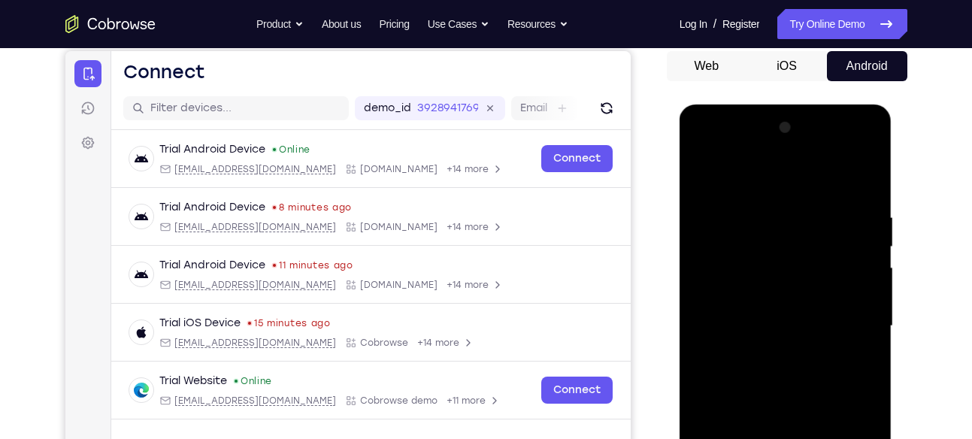
scroll to position [143, 0]
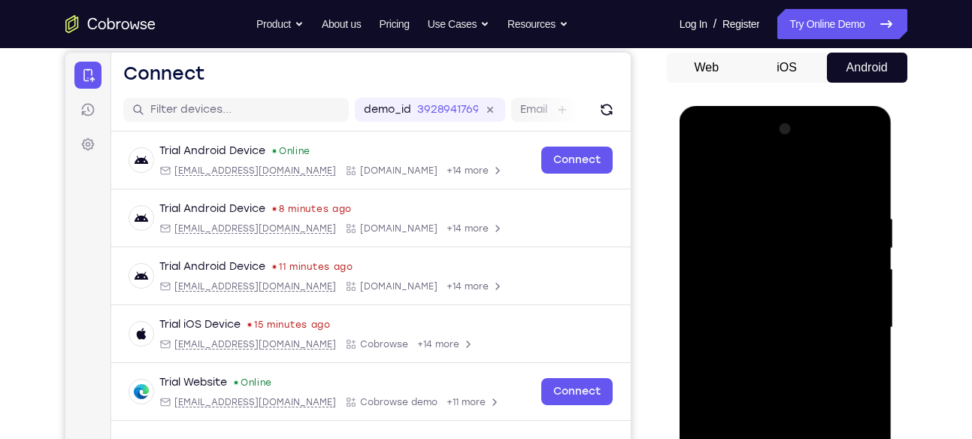
click at [706, 172] on div at bounding box center [785, 327] width 189 height 421
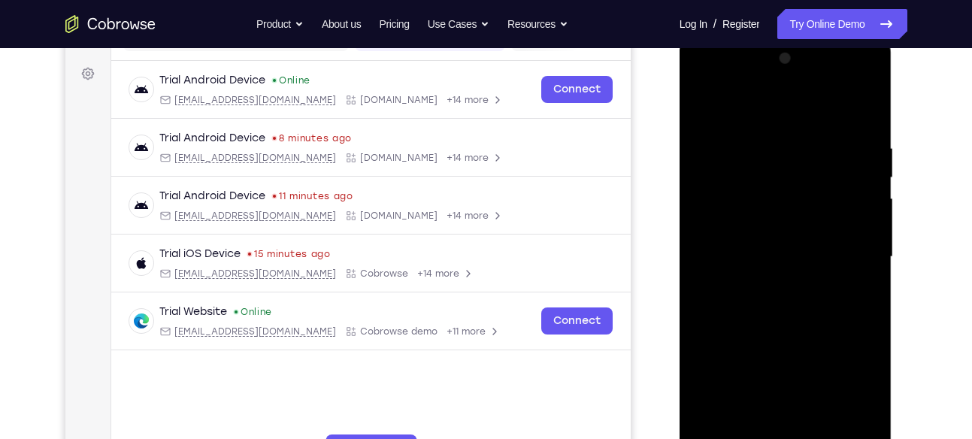
scroll to position [214, 0]
drag, startPoint x: 802, startPoint y: 204, endPoint x: 821, endPoint y: 159, distance: 48.9
click at [821, 159] on div at bounding box center [785, 256] width 189 height 421
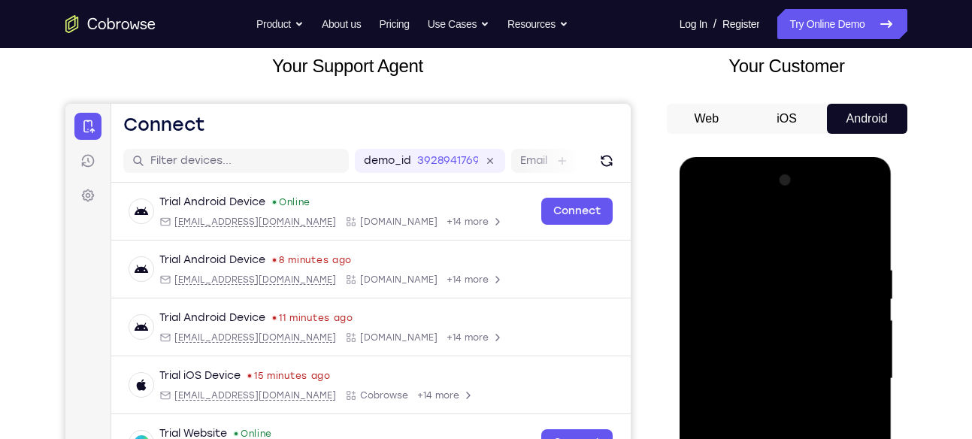
scroll to position [89, 0]
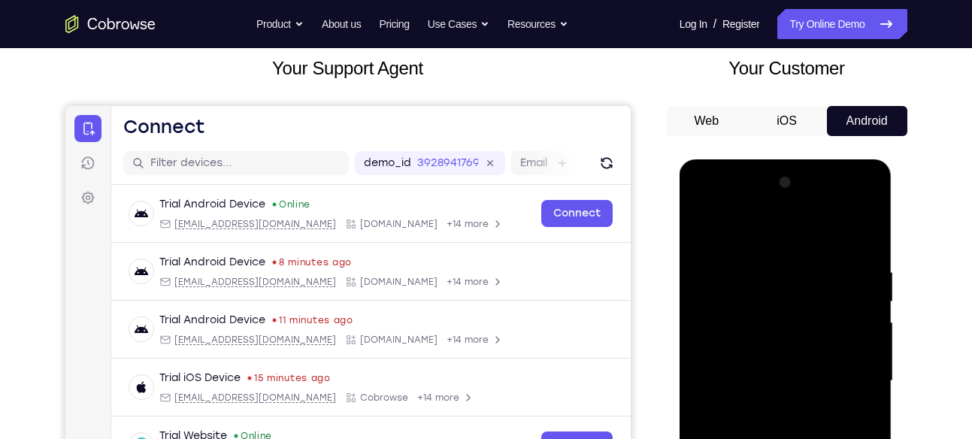
click at [704, 229] on div at bounding box center [785, 381] width 189 height 421
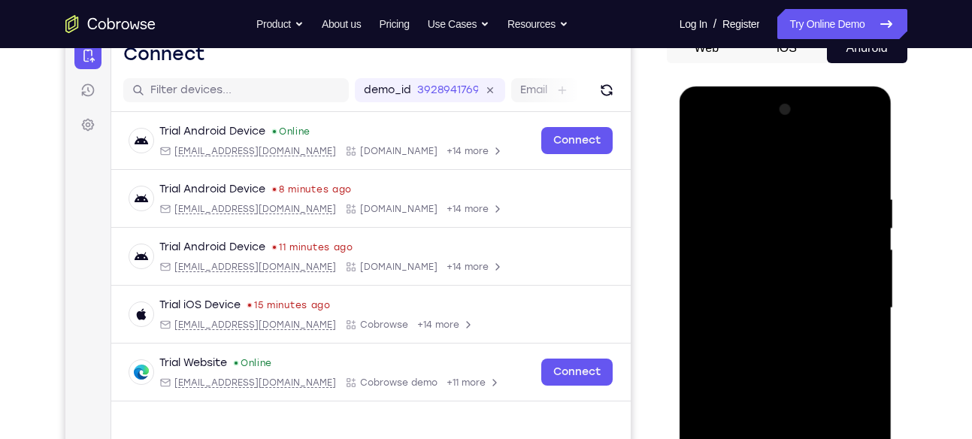
scroll to position [163, 0]
click at [869, 224] on div at bounding box center [785, 307] width 189 height 421
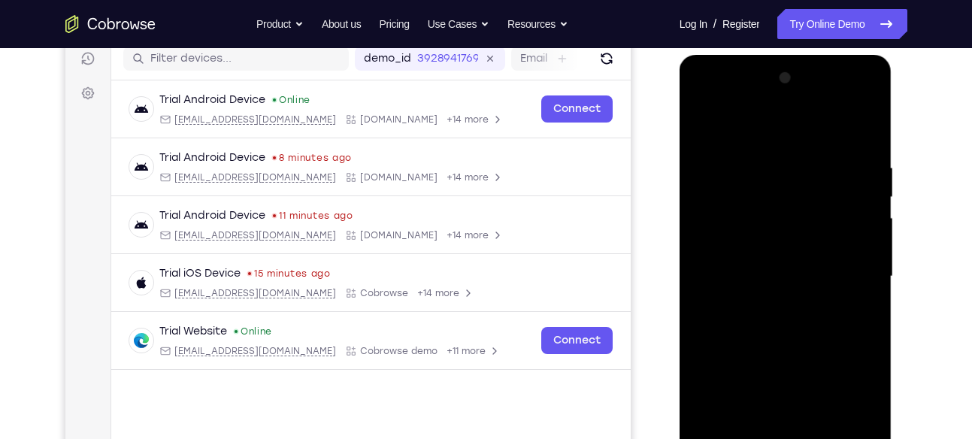
click at [857, 214] on div at bounding box center [785, 276] width 189 height 421
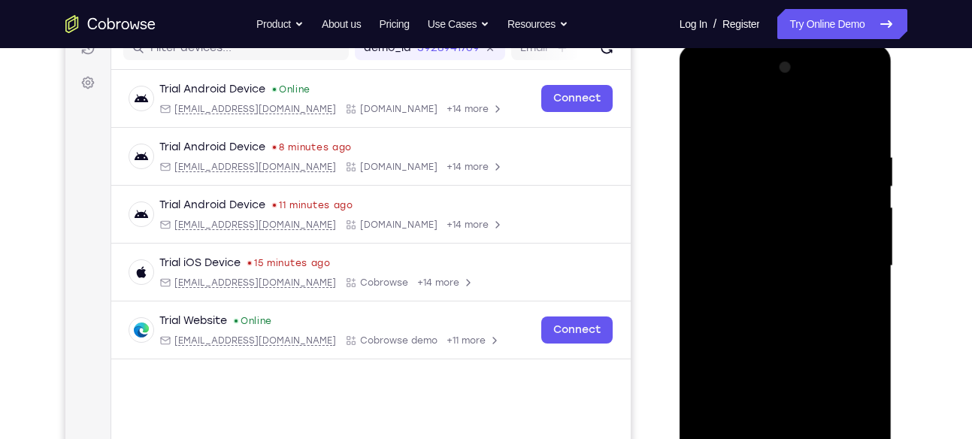
scroll to position [203, 0]
drag, startPoint x: 776, startPoint y: 226, endPoint x: 920, endPoint y: 224, distance: 144.4
click at [894, 224] on html "Online web based iOS Simulators and Android Emulators. Run iPhone, iPad, Mobile…" at bounding box center [787, 271] width 214 height 451
click at [849, 46] on div at bounding box center [786, 46] width 213 height 0
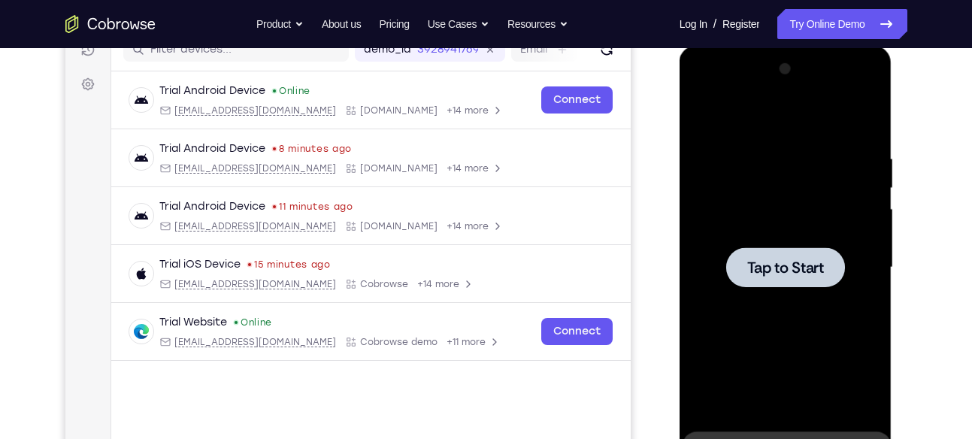
click at [819, 246] on div at bounding box center [785, 267] width 189 height 421
